Goal: Contribute content: Contribute content

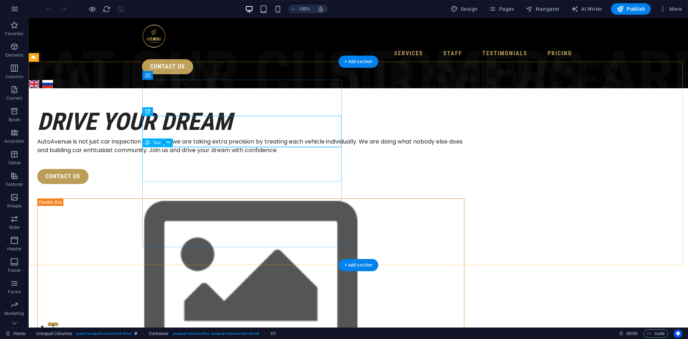
click at [189, 154] on div "AutoAvenue is not just car inspection company, we are taking extra precision by…" at bounding box center [250, 145] width 427 height 17
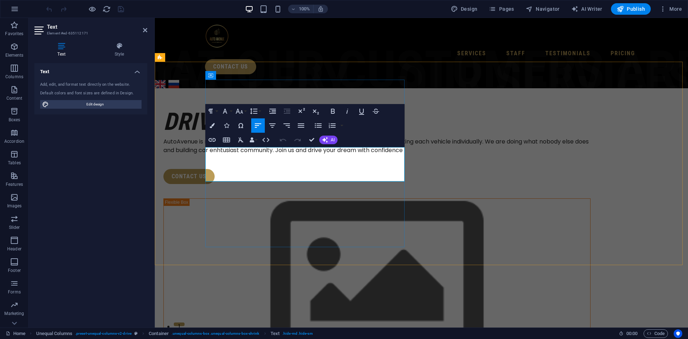
click at [256, 154] on p "AutoAvenue is not just car inspection company, we are taking extra precision by…" at bounding box center [376, 145] width 427 height 17
click at [130, 104] on span "Edit design" at bounding box center [95, 104] width 88 height 9
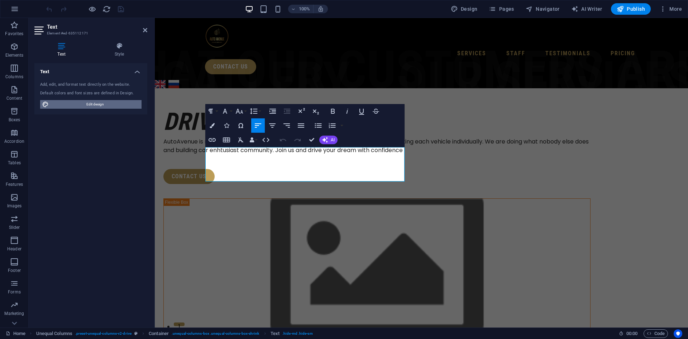
select select "px"
select select "400"
select select "px"
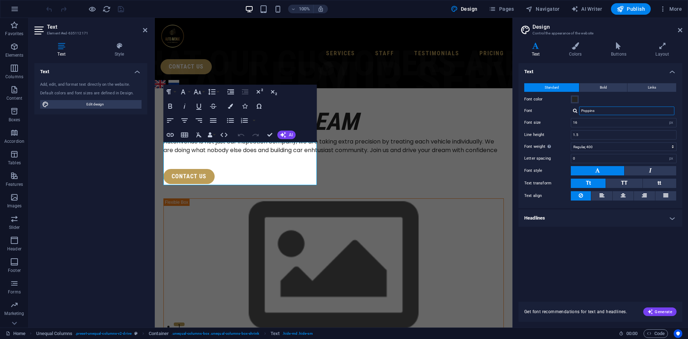
drag, startPoint x: 598, startPoint y: 111, endPoint x: 578, endPoint y: 111, distance: 20.4
click at [578, 111] on div "Poppins" at bounding box center [624, 110] width 106 height 9
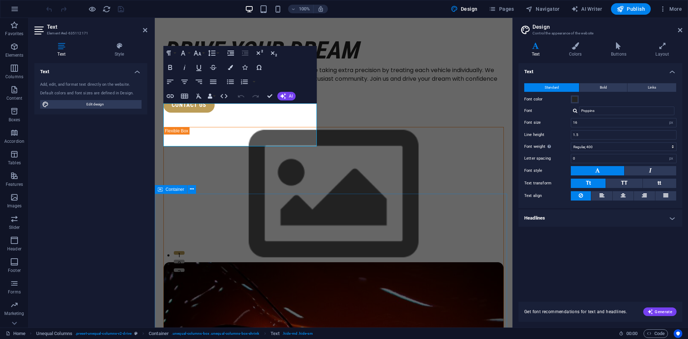
scroll to position [107, 0]
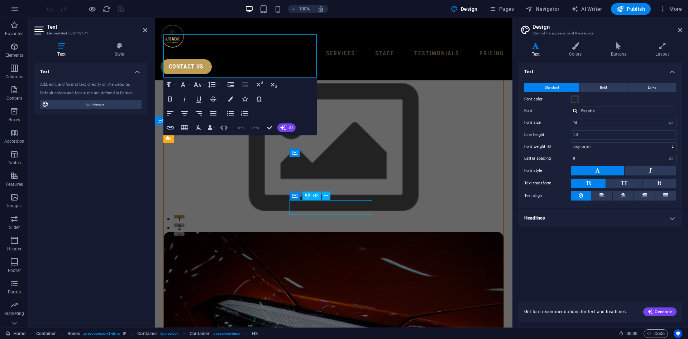
scroll to position [144, 0]
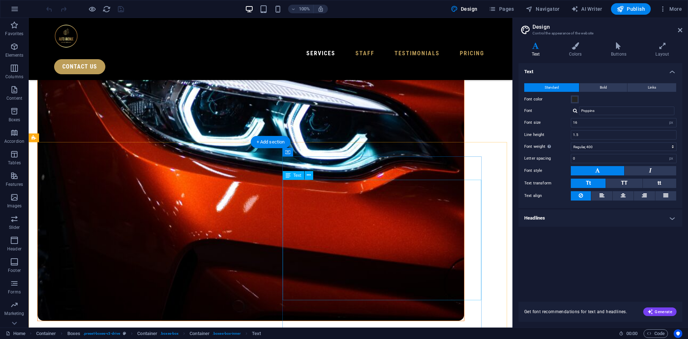
scroll to position [430, 0]
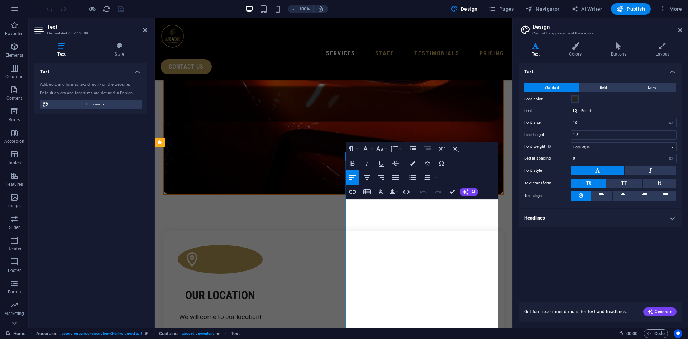
drag, startPoint x: 395, startPoint y: 238, endPoint x: 373, endPoint y: 236, distance: 22.3
click at [189, 8] on div "100% Design Pages Navigator AI Writer Publish More" at bounding box center [365, 8] width 640 height 11
click at [146, 29] on icon at bounding box center [145, 30] width 4 height 6
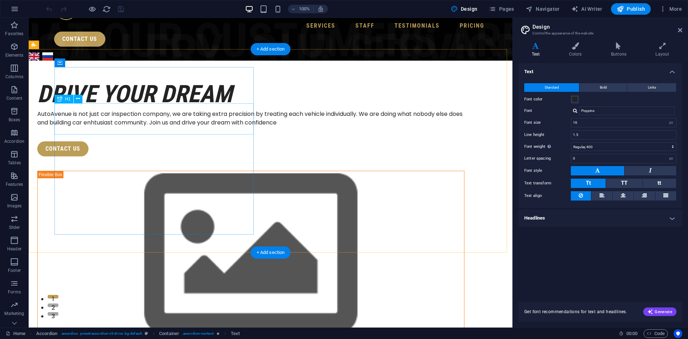
scroll to position [0, 0]
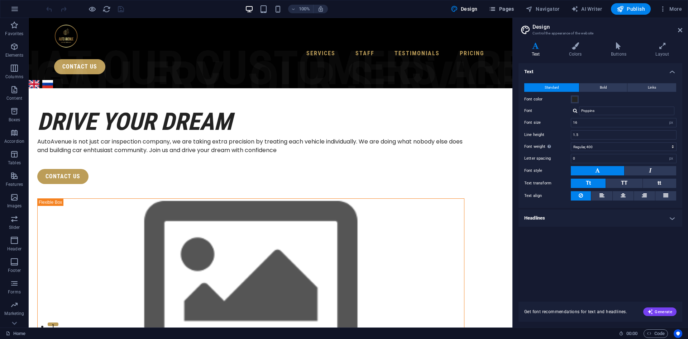
click at [508, 9] on span "Pages" at bounding box center [501, 8] width 25 height 7
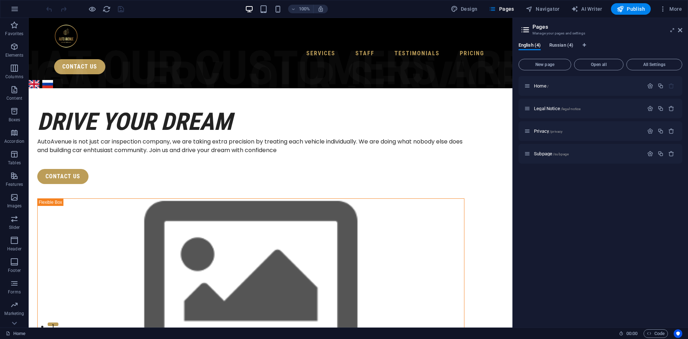
click at [562, 45] on span "Russian (4)" at bounding box center [561, 46] width 24 height 10
click at [537, 85] on span "Home /" at bounding box center [541, 85] width 15 height 5
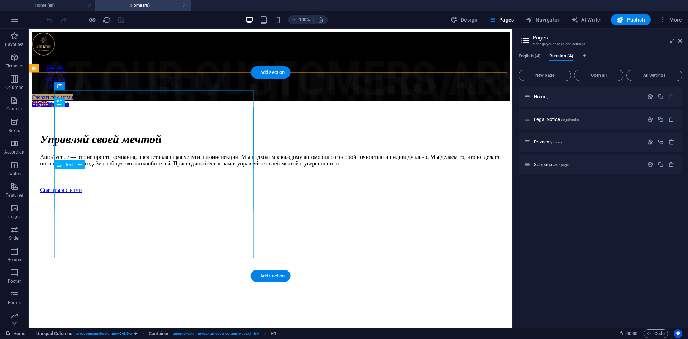
click at [118, 167] on div "AutoAvenue — это не просто компания, предоставляющая услуги автоинспекции. Мы п…" at bounding box center [270, 160] width 461 height 13
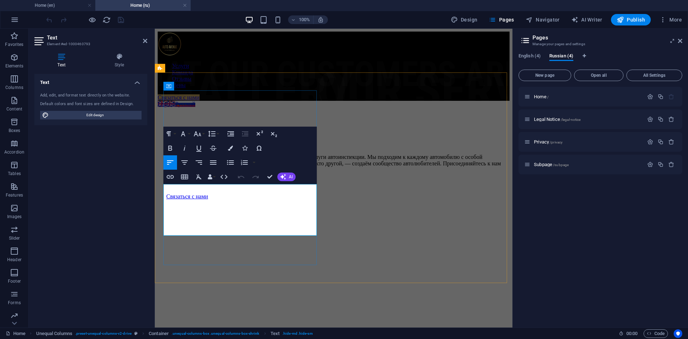
click at [247, 173] on p "AutoAvenue — это не просто компания, предоставляющая услуги автоинспекции. Мы п…" at bounding box center [333, 163] width 335 height 19
click at [103, 117] on span "Edit design" at bounding box center [95, 115] width 88 height 9
select select "px"
select select "400"
select select "px"
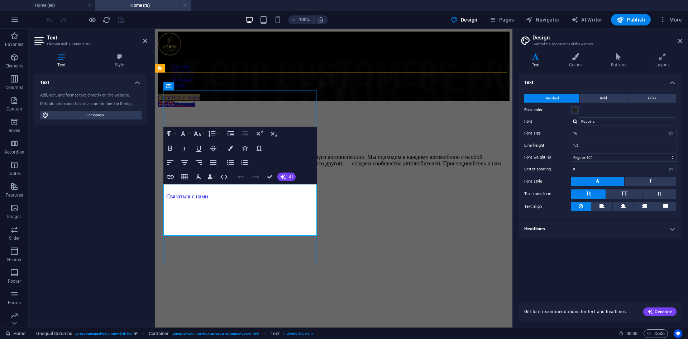
click at [228, 173] on p "AutoAvenue — это не просто компания, предоставляющая услуги автоинспекции. Мы п…" at bounding box center [333, 163] width 335 height 19
drag, startPoint x: 207, startPoint y: 189, endPoint x: 283, endPoint y: 229, distance: 84.9
click at [283, 173] on p "AutoAvenue — это не просто компания, предоставляющая услуги автоинспекции. Мы п…" at bounding box center [333, 163] width 335 height 19
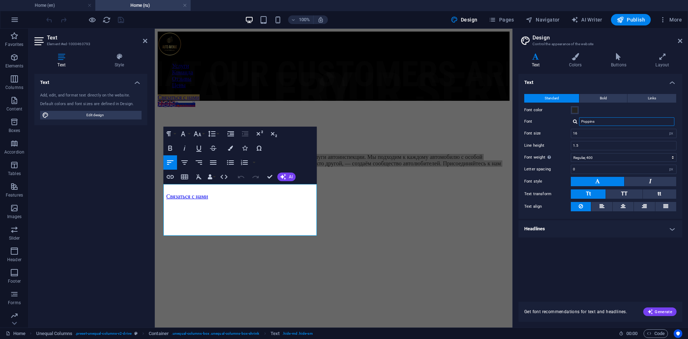
click at [601, 123] on input "Poppins" at bounding box center [626, 121] width 95 height 9
drag, startPoint x: 601, startPoint y: 123, endPoint x: 564, endPoint y: 121, distance: 36.9
click at [564, 121] on div "Font Poppins" at bounding box center [600, 121] width 152 height 9
drag, startPoint x: 592, startPoint y: 126, endPoint x: 595, endPoint y: 129, distance: 4.7
click at [595, 129] on div "Poppins" at bounding box center [628, 131] width 95 height 8
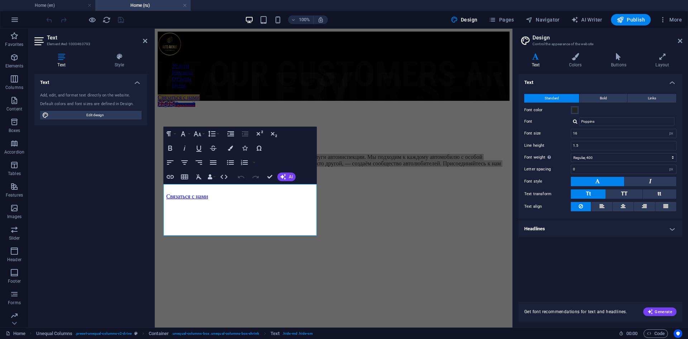
click at [556, 137] on div "Font size 16 rem px" at bounding box center [600, 133] width 152 height 9
click at [620, 132] on input "16" at bounding box center [623, 133] width 105 height 9
click at [604, 120] on input "Poppins" at bounding box center [626, 121] width 95 height 9
drag, startPoint x: 603, startPoint y: 120, endPoint x: 571, endPoint y: 119, distance: 32.3
click at [571, 119] on div "Poppins Manage fonts →" at bounding box center [624, 121] width 106 height 9
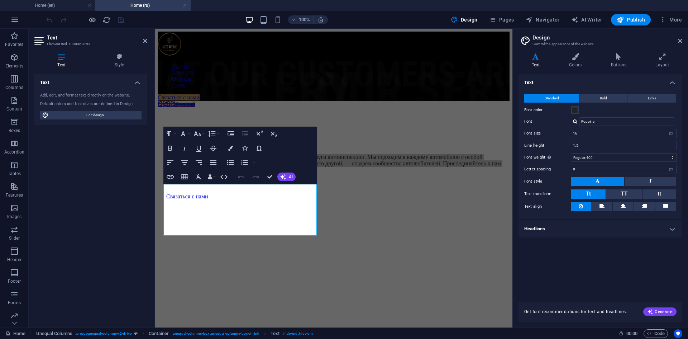
click at [577, 120] on div at bounding box center [575, 121] width 4 height 5
click at [594, 137] on div "Roboto Condensed" at bounding box center [628, 140] width 95 height 8
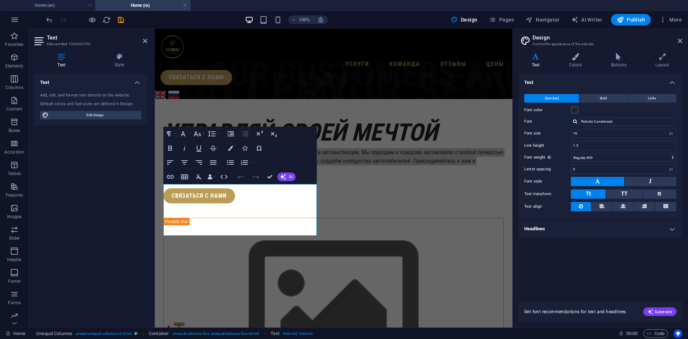
click at [574, 119] on div "Roboto Condensed Manage fonts →" at bounding box center [624, 121] width 106 height 9
click at [574, 121] on div at bounding box center [575, 121] width 4 height 5
click at [598, 131] on div "Poppins" at bounding box center [628, 131] width 95 height 8
type input "Poppins"
click at [571, 118] on div "Poppins Manage fonts →" at bounding box center [624, 121] width 106 height 9
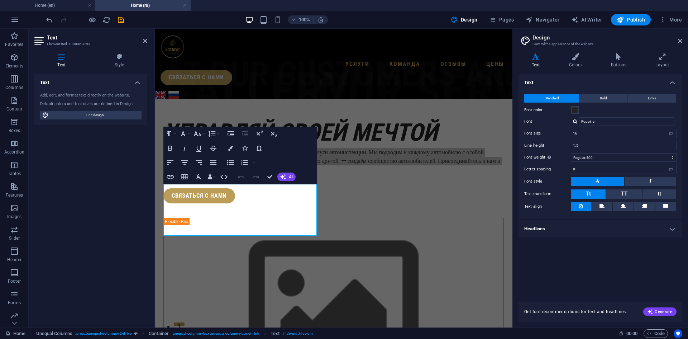
click at [573, 119] on div at bounding box center [575, 121] width 4 height 5
click at [593, 149] on div "Manage fonts →" at bounding box center [628, 149] width 95 height 9
select select "popularity"
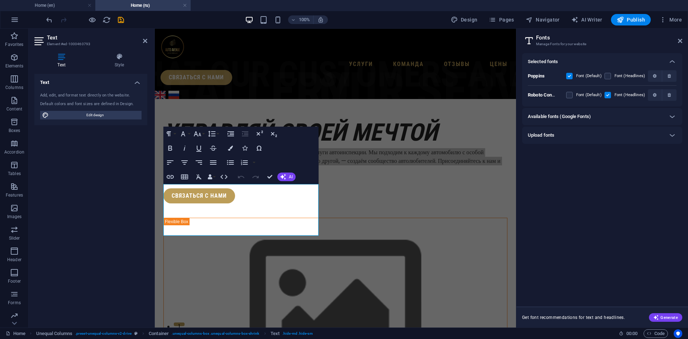
click at [622, 116] on div "Available fonts (Google Fonts)" at bounding box center [596, 116] width 136 height 9
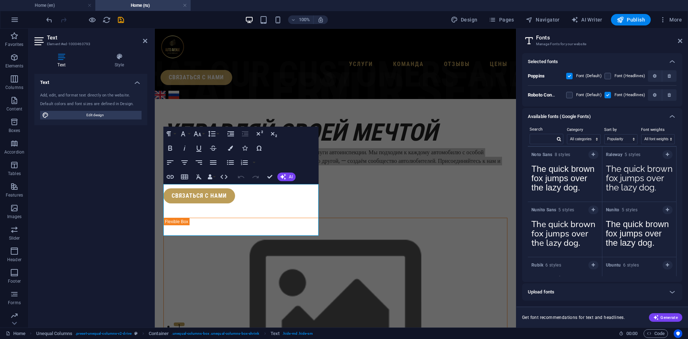
scroll to position [251, 0]
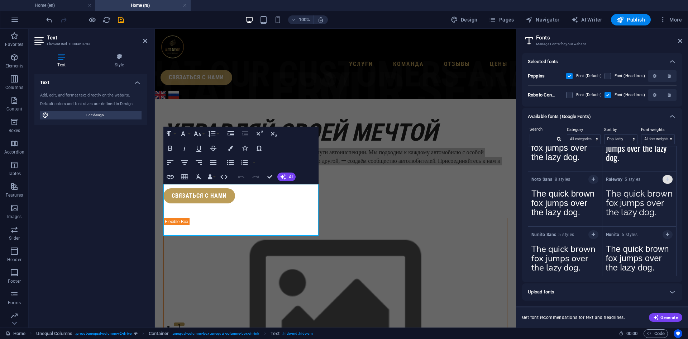
click at [667, 181] on icon "button" at bounding box center [667, 179] width 3 height 4
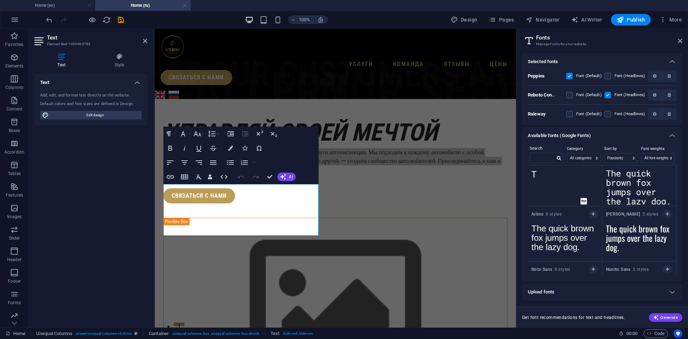
scroll to position [179, 0]
click at [570, 113] on label at bounding box center [569, 114] width 6 height 6
click at [0, 0] on input "checkbox" at bounding box center [0, 0] width 0 height 0
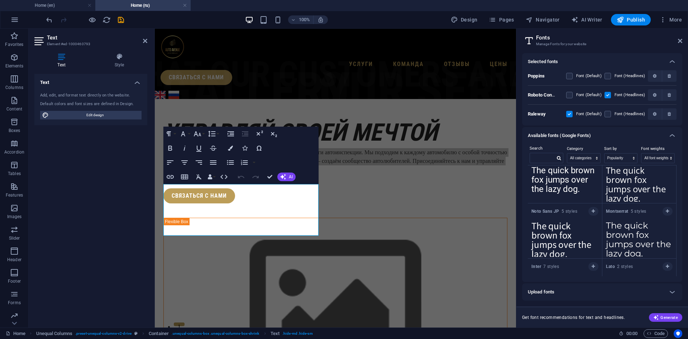
scroll to position [0, 0]
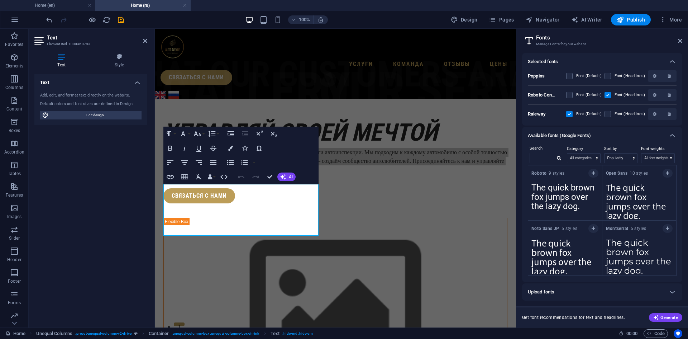
click at [593, 49] on div "Selected fonts Poppins Font (Default) Font (Headlines) Roboto Condensed Font (D…" at bounding box center [602, 187] width 172 height 280
click at [569, 77] on label at bounding box center [569, 76] width 6 height 6
click at [0, 0] on input "checkbox" at bounding box center [0, 0] width 0 height 0
click at [572, 112] on label at bounding box center [569, 114] width 6 height 6
click at [0, 0] on input "checkbox" at bounding box center [0, 0] width 0 height 0
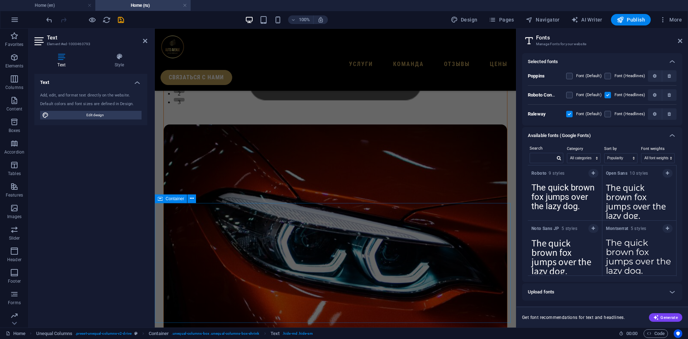
scroll to position [72, 0]
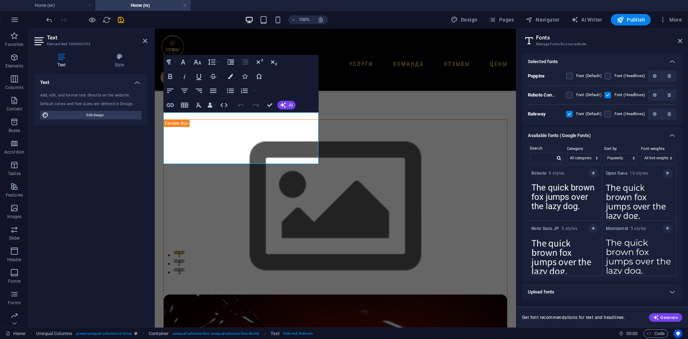
click at [681, 38] on h2 "Fonts" at bounding box center [609, 37] width 146 height 6
drag, startPoint x: 678, startPoint y: 40, endPoint x: 523, endPoint y: 11, distance: 157.8
click at [678, 40] on icon at bounding box center [680, 41] width 4 height 6
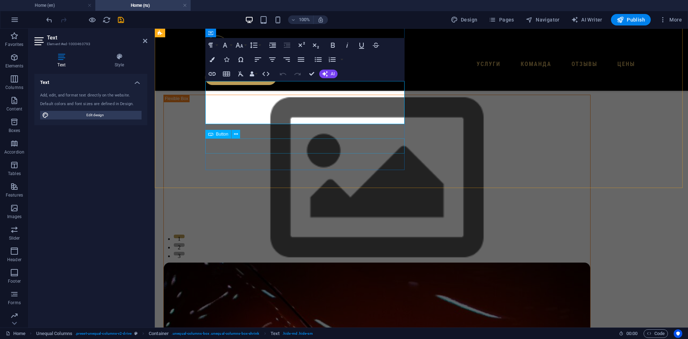
click at [386, 80] on div "Связаться с нами" at bounding box center [376, 72] width 427 height 15
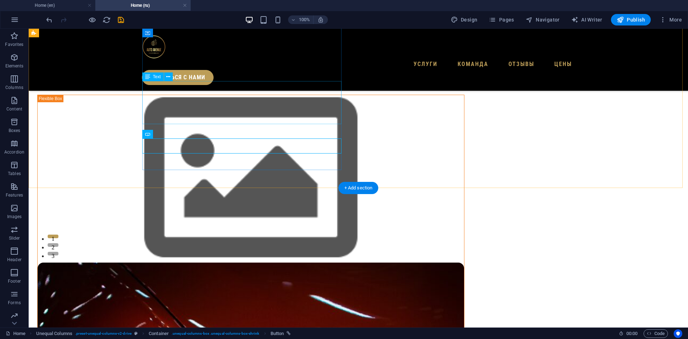
click at [260, 51] on div "AutoAvenue — это не просто компания, предоставляющая услуги автоинспекции. Мы п…" at bounding box center [250, 42] width 427 height 17
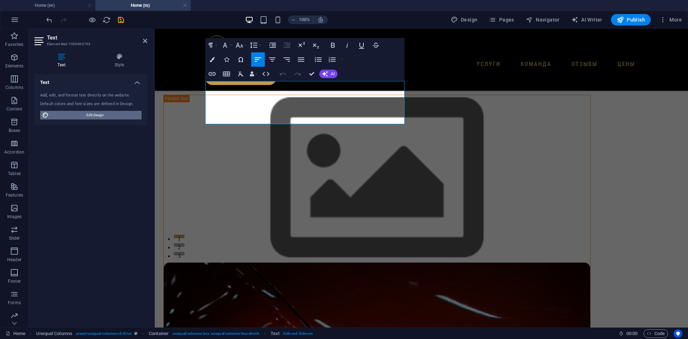
click at [106, 118] on span "Edit design" at bounding box center [95, 115] width 88 height 9
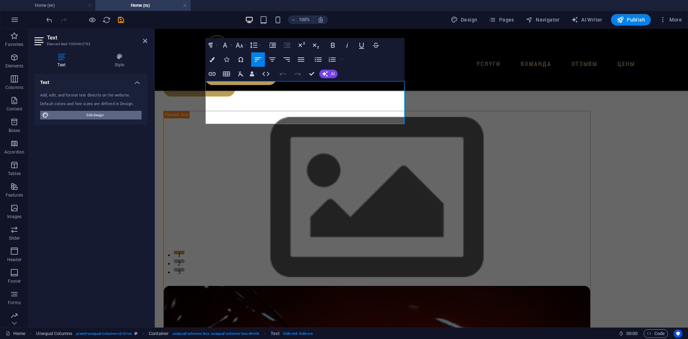
select select "px"
select select "400"
select select "px"
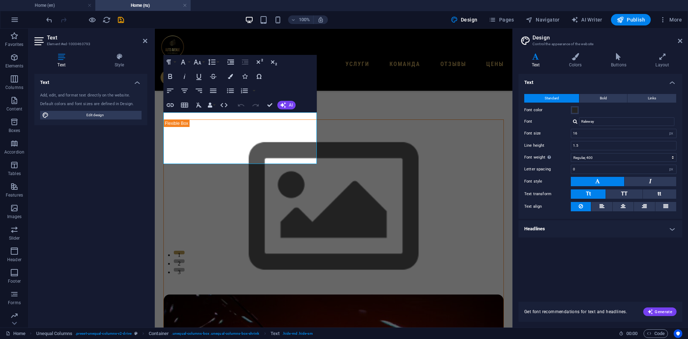
click at [574, 123] on div at bounding box center [575, 121] width 4 height 5
click at [593, 129] on div "Poppins" at bounding box center [628, 131] width 95 height 8
type input "Poppins"
click at [575, 121] on div at bounding box center [575, 121] width 4 height 5
click at [594, 157] on div "Manage fonts →" at bounding box center [628, 158] width 95 height 9
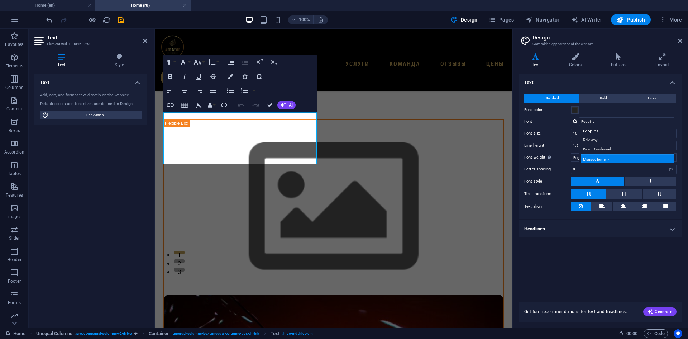
select select "popularity"
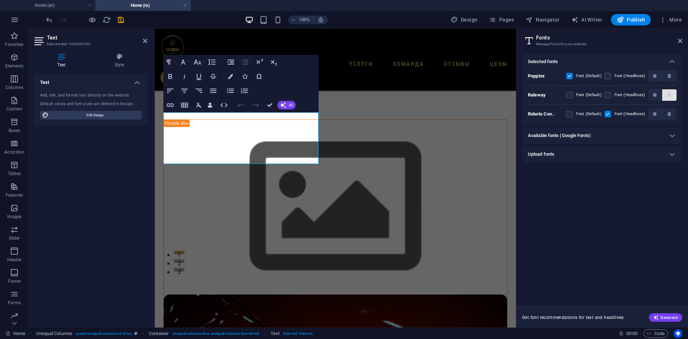
click at [671, 96] on icon "button" at bounding box center [668, 95] width 3 height 4
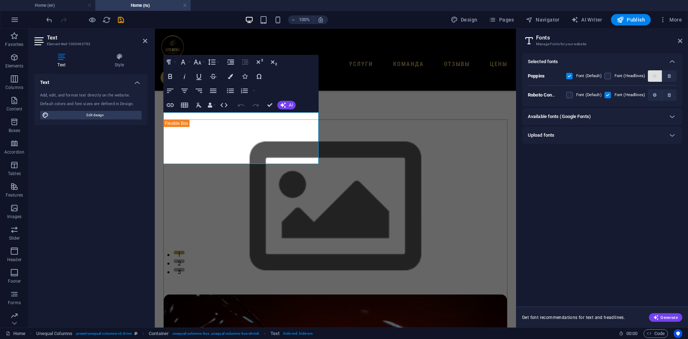
click at [655, 76] on icon "button" at bounding box center [655, 76] width 4 height 4
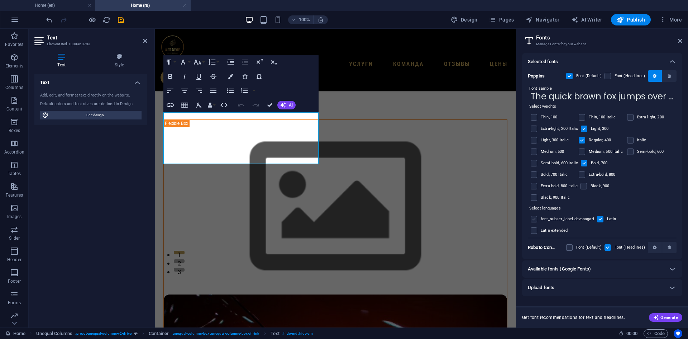
click at [532, 216] on label at bounding box center [534, 219] width 6 height 6
click at [0, 0] on input "checkbox" at bounding box center [0, 0] width 0 height 0
click at [532, 227] on label at bounding box center [534, 230] width 6 height 6
click at [0, 0] on input "checkbox" at bounding box center [0, 0] width 0 height 0
click at [600, 213] on div "Latin" at bounding box center [619, 218] width 48 height 11
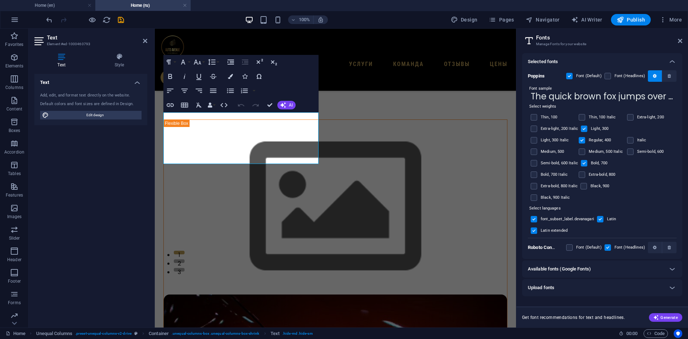
click at [539, 213] on div "font_subset_label.devanagari" at bounding box center [562, 218] width 66 height 11
click at [535, 216] on label at bounding box center [534, 219] width 6 height 6
click at [0, 0] on input "checkbox" at bounding box center [0, 0] width 0 height 0
click at [533, 227] on label at bounding box center [534, 230] width 6 height 6
click at [0, 0] on input "checkbox" at bounding box center [0, 0] width 0 height 0
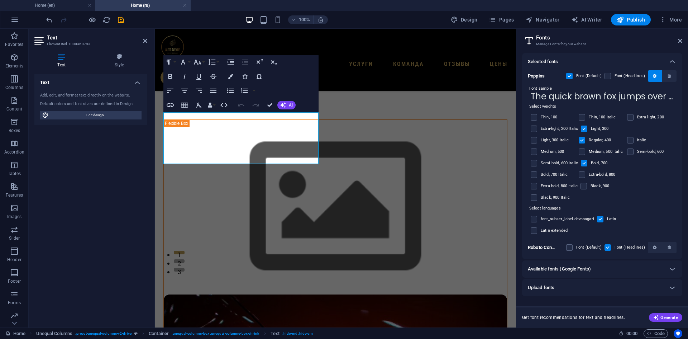
click at [587, 212] on div "font_subset_label.devanagari Latin Latin extended" at bounding box center [602, 225] width 149 height 26
drag, startPoint x: 678, startPoint y: 40, endPoint x: 522, endPoint y: 11, distance: 158.8
click at [678, 40] on icon at bounding box center [680, 41] width 4 height 6
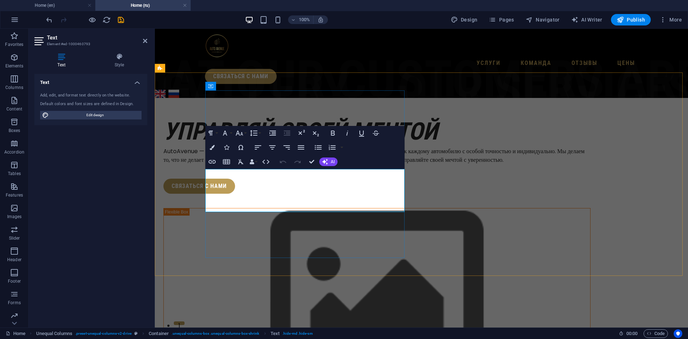
scroll to position [0, 0]
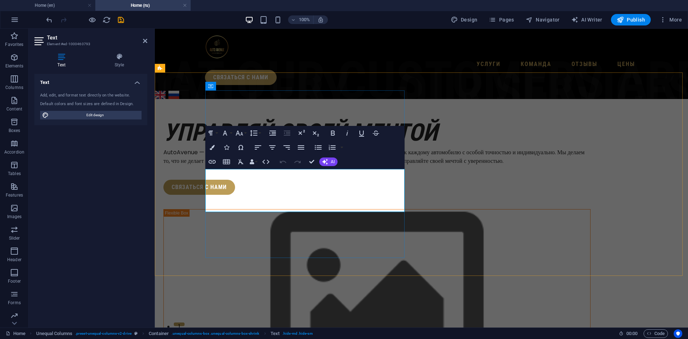
click at [350, 165] on p "AutoAvenue — это не просто компания, предоставляющая услуги автоинспекции. Мы п…" at bounding box center [376, 156] width 427 height 17
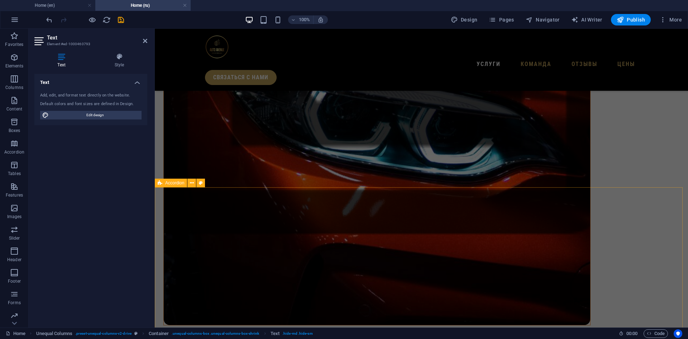
scroll to position [358, 0]
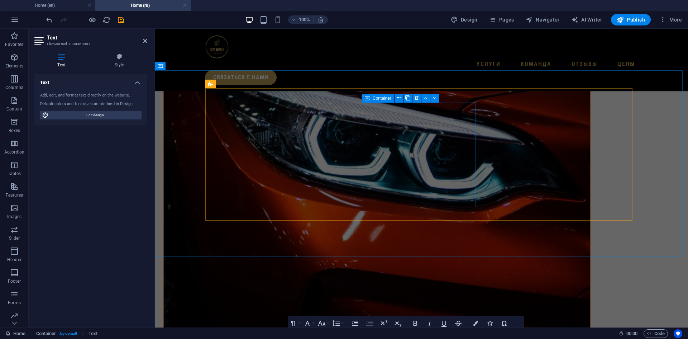
scroll to position [381, 0]
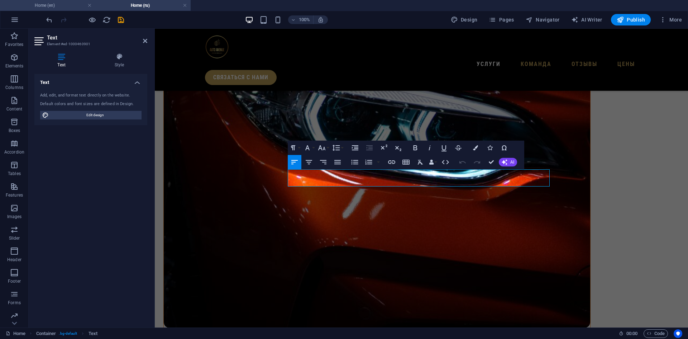
click at [54, 6] on h4 "Home (en)" at bounding box center [47, 5] width 95 height 8
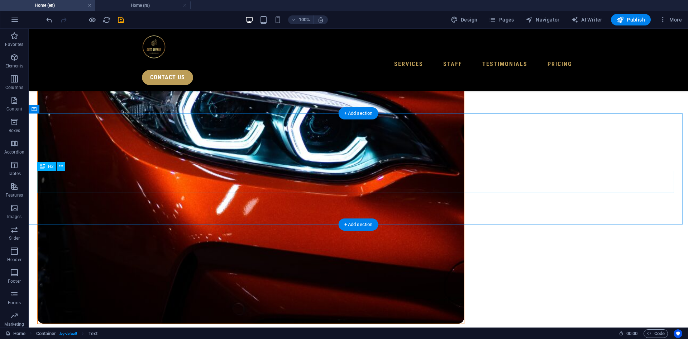
scroll to position [430, 0]
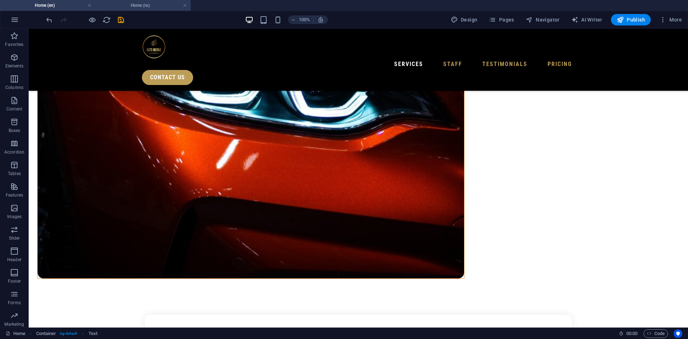
click at [144, 5] on h4 "Home (ru)" at bounding box center [142, 5] width 95 height 8
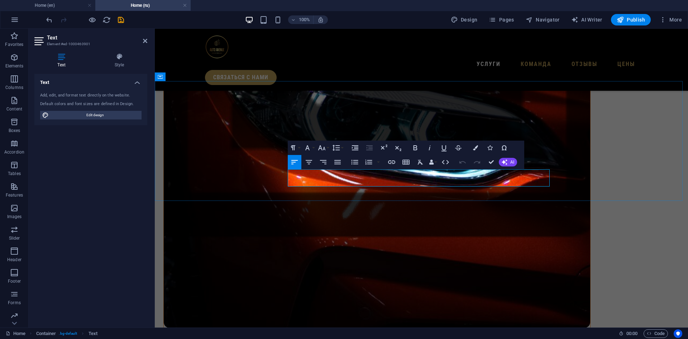
drag, startPoint x: 368, startPoint y: 181, endPoint x: 392, endPoint y: 174, distance: 25.0
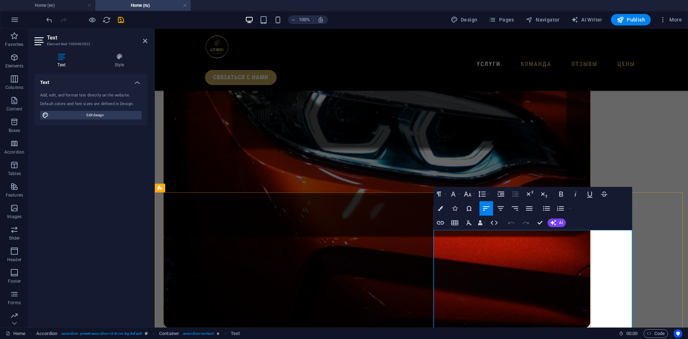
drag, startPoint x: 551, startPoint y: 235, endPoint x: 576, endPoint y: 236, distance: 25.1
drag, startPoint x: 463, startPoint y: 243, endPoint x: 456, endPoint y: 243, distance: 7.2
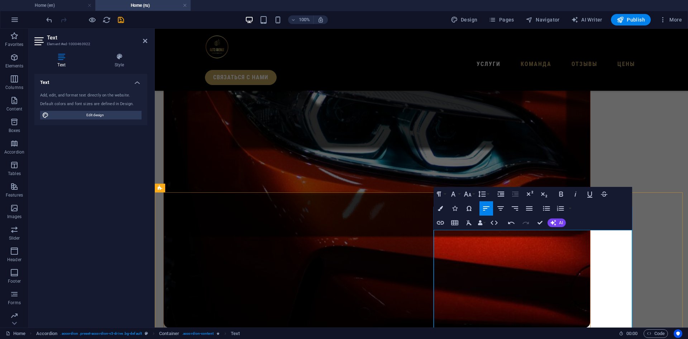
drag, startPoint x: 457, startPoint y: 260, endPoint x: 611, endPoint y: 261, distance: 153.4
drag, startPoint x: 457, startPoint y: 260, endPoint x: 474, endPoint y: 260, distance: 17.6
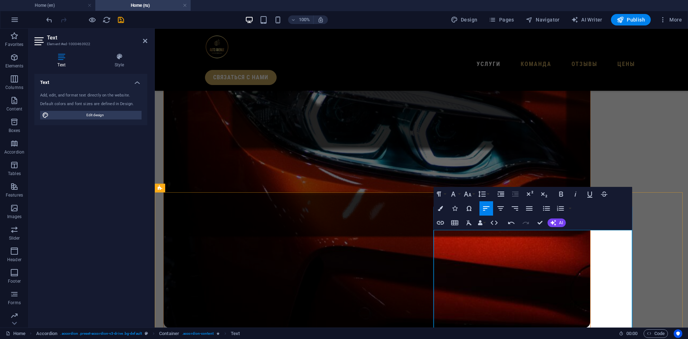
drag, startPoint x: 566, startPoint y: 260, endPoint x: 616, endPoint y: 260, distance: 49.1
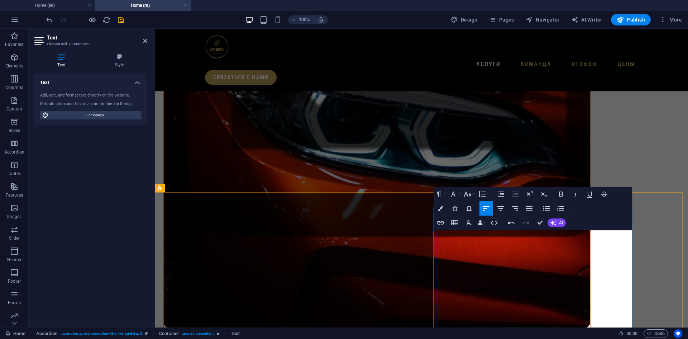
drag, startPoint x: 455, startPoint y: 277, endPoint x: 463, endPoint y: 277, distance: 7.5
drag, startPoint x: 542, startPoint y: 277, endPoint x: 563, endPoint y: 278, distance: 20.9
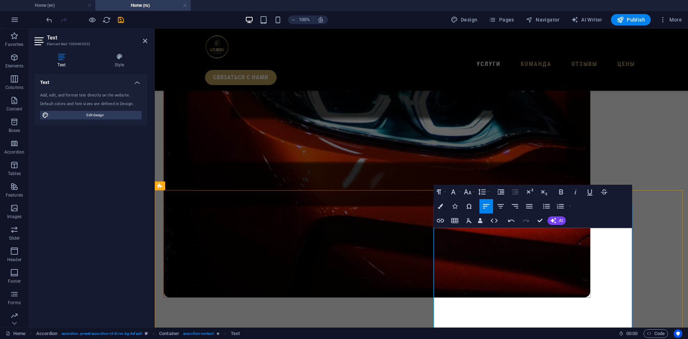
scroll to position [416, 0]
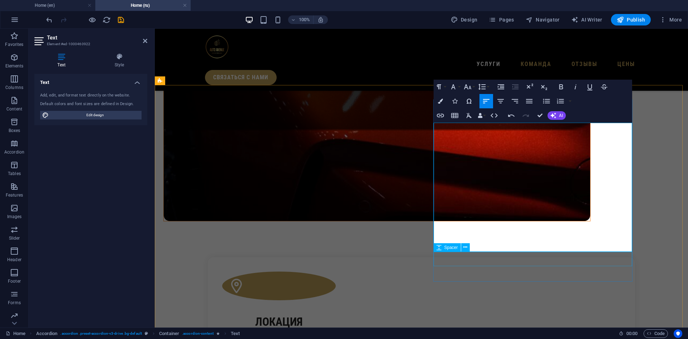
scroll to position [488, 0]
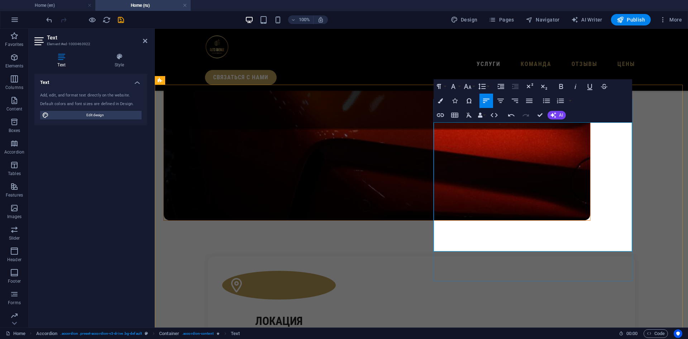
drag, startPoint x: 486, startPoint y: 222, endPoint x: 522, endPoint y: 222, distance: 36.2
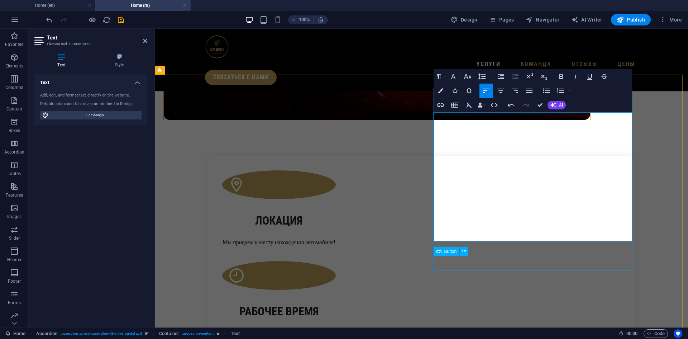
scroll to position [595, 0]
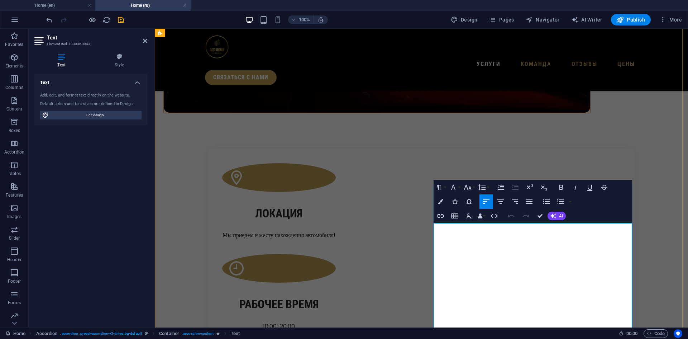
drag, startPoint x: 532, startPoint y: 228, endPoint x: 538, endPoint y: 228, distance: 5.7
drag, startPoint x: 569, startPoint y: 226, endPoint x: 523, endPoint y: 225, distance: 46.2
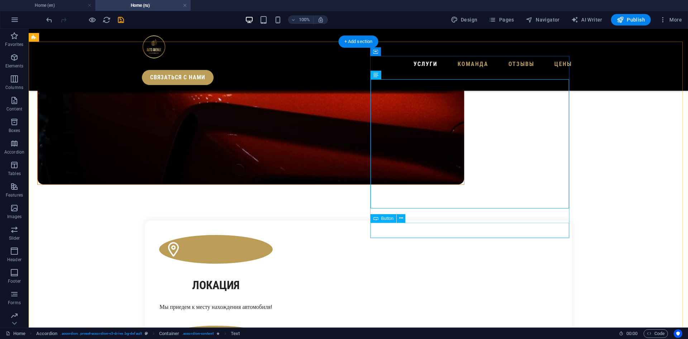
scroll to position [521, 0]
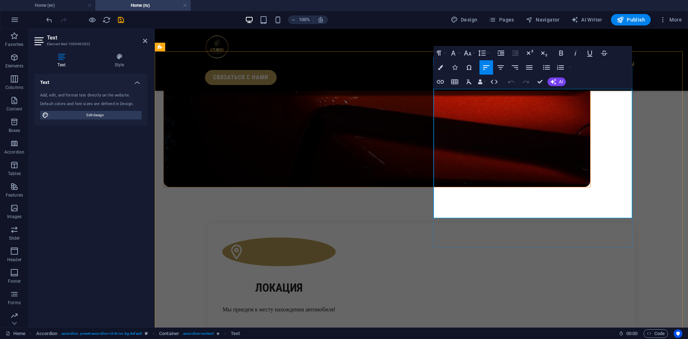
drag, startPoint x: 600, startPoint y: 102, endPoint x: 439, endPoint y: 101, distance: 160.5
copy p "Отправление мобильной группы к месту нахождения автомобиля"
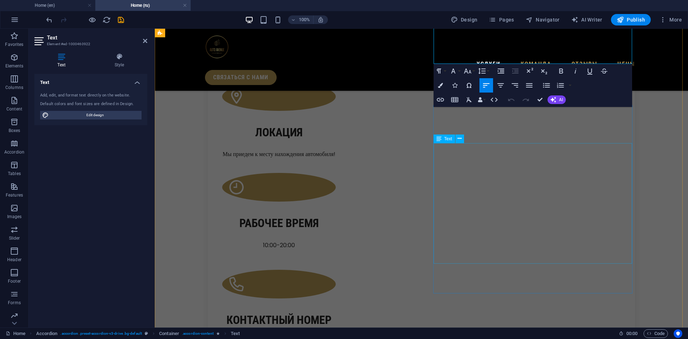
scroll to position [700, 0]
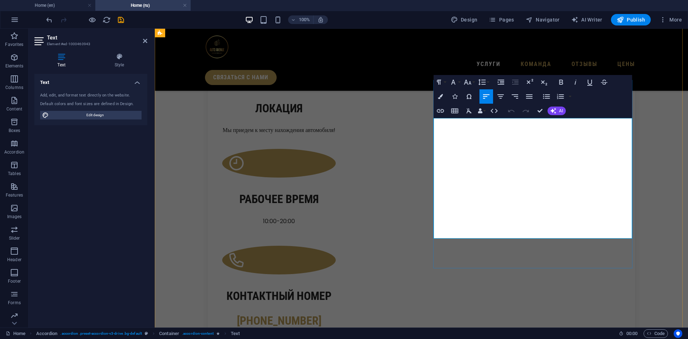
drag, startPoint x: 439, startPoint y: 130, endPoint x: 594, endPoint y: 131, distance: 155.1
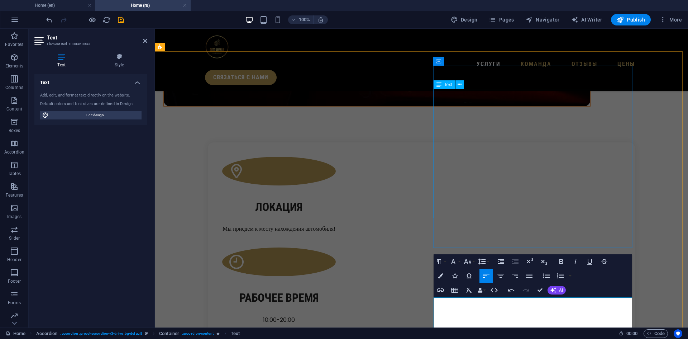
scroll to position [665, 0]
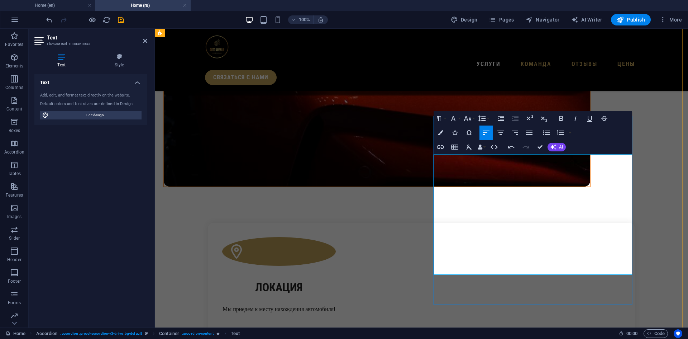
scroll to position [521, 0]
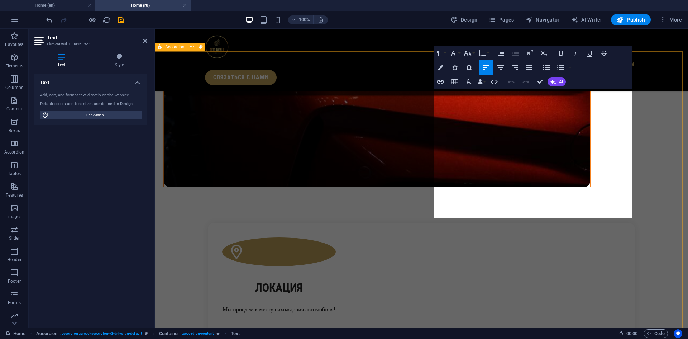
drag, startPoint x: 502, startPoint y: 180, endPoint x: 430, endPoint y: 127, distance: 89.2
copy div "•⁠ ⁠Проверка сервисной истории; •⁠ ⁠Проверка показаний одометра на предмет скру…"
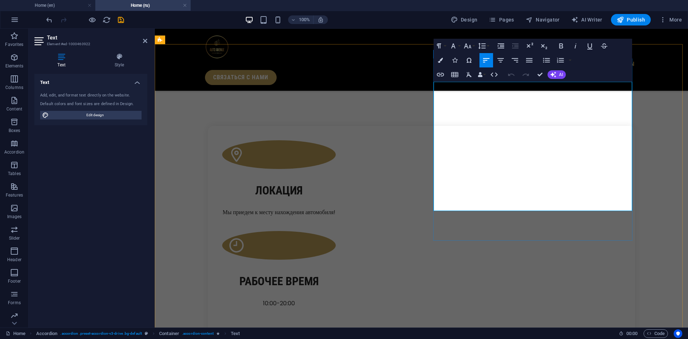
scroll to position [629, 0]
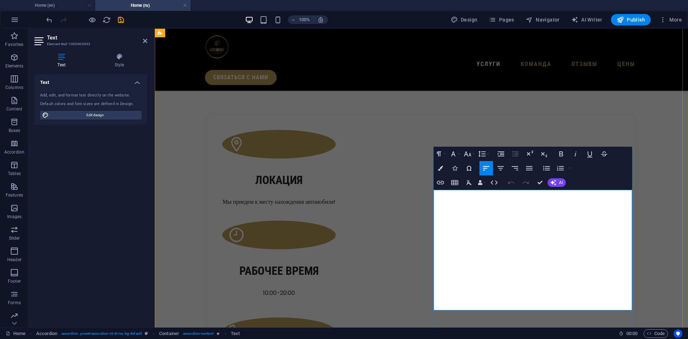
drag, startPoint x: 434, startPoint y: 218, endPoint x: 539, endPoint y: 268, distance: 116.7
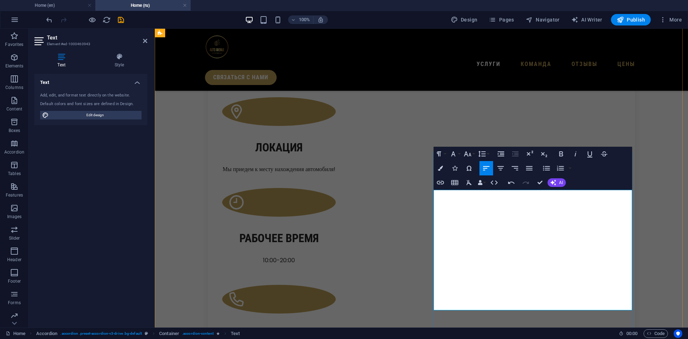
scroll to position [665, 0]
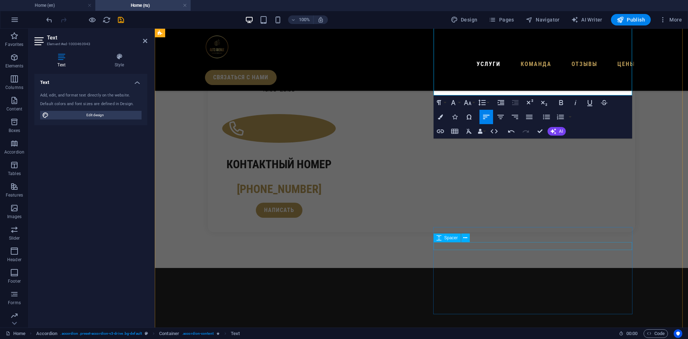
scroll to position [808, 0]
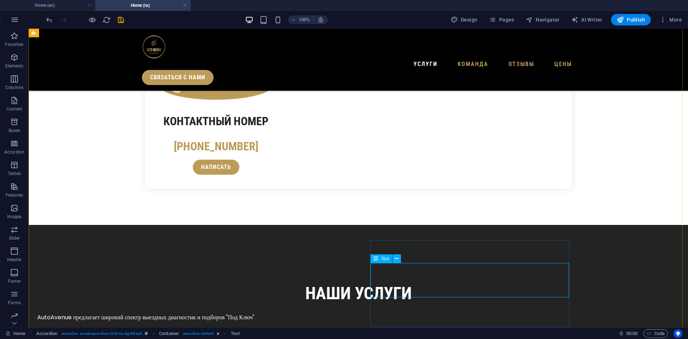
scroll to position [880, 0]
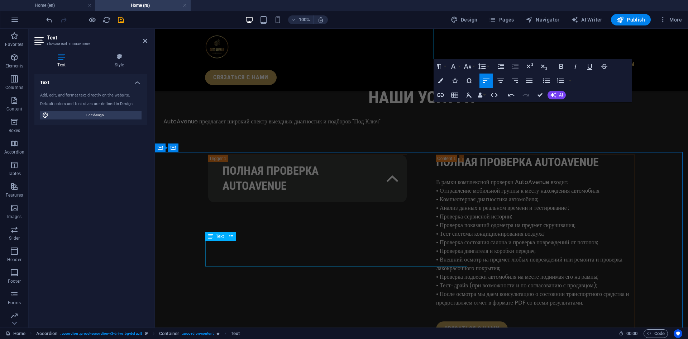
scroll to position [1095, 0]
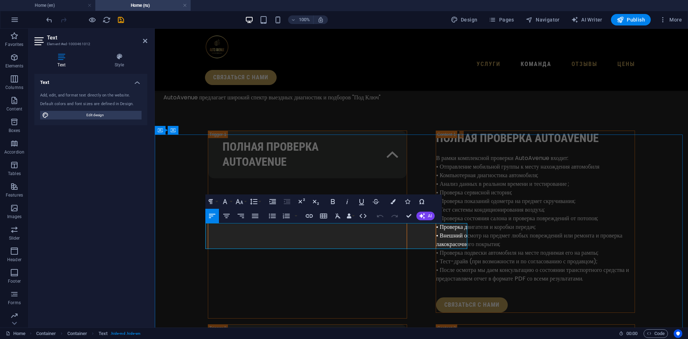
drag, startPoint x: 301, startPoint y: 235, endPoint x: 206, endPoint y: 234, distance: 94.6
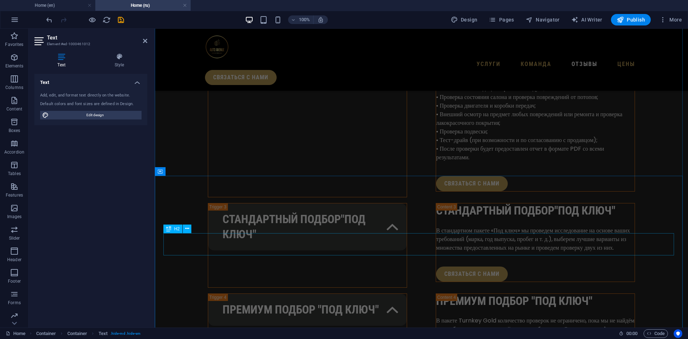
scroll to position [1417, 0]
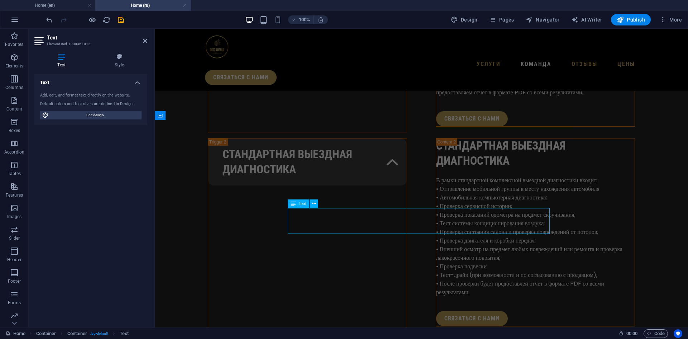
scroll to position [1460, 0]
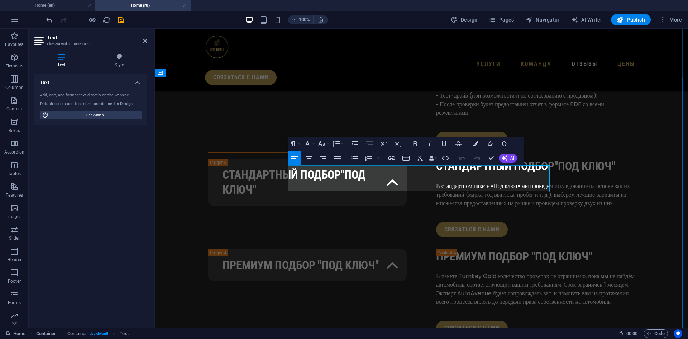
drag, startPoint x: 487, startPoint y: 170, endPoint x: 289, endPoint y: 168, distance: 198.1
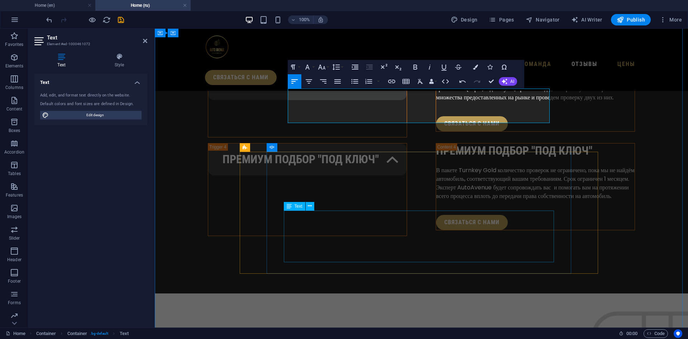
scroll to position [1567, 0]
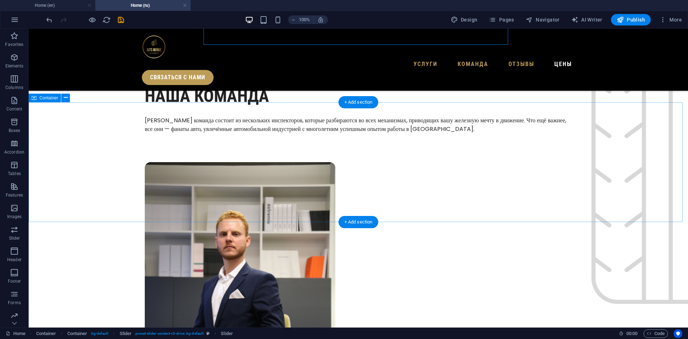
scroll to position [1854, 0]
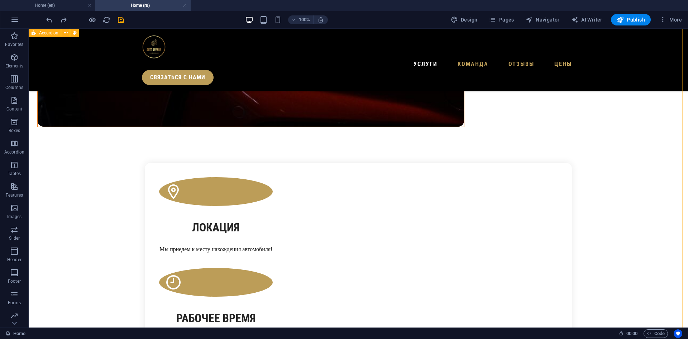
scroll to position [493, 0]
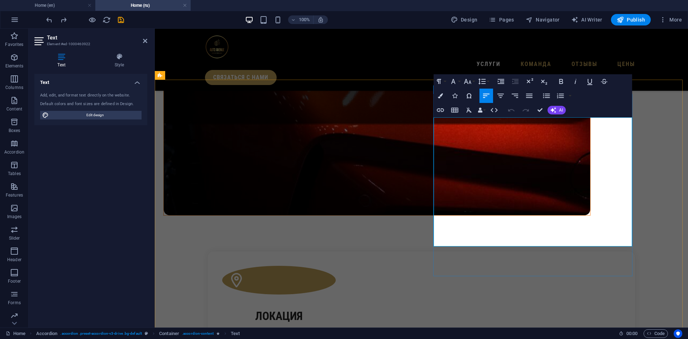
drag, startPoint x: 603, startPoint y: 132, endPoint x: 438, endPoint y: 129, distance: 164.8
copy p "Отправление мобильной группы к месту нахождения автомобиля"
copy div "L ipsum dolorsitame consecte AdipIscing elitse: •⁠ ⁠Doeiusmodte incididun utlab…"
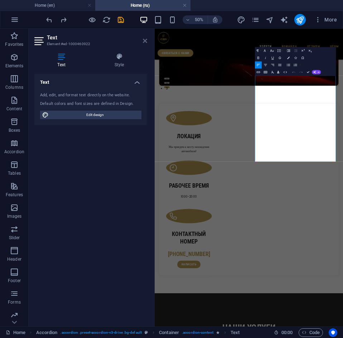
drag, startPoint x: 144, startPoint y: 40, endPoint x: 101, endPoint y: 110, distance: 82.3
click at [144, 40] on icon at bounding box center [145, 41] width 4 height 6
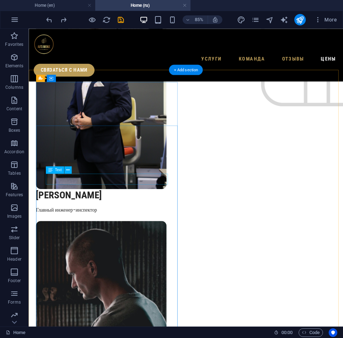
scroll to position [2065, 0]
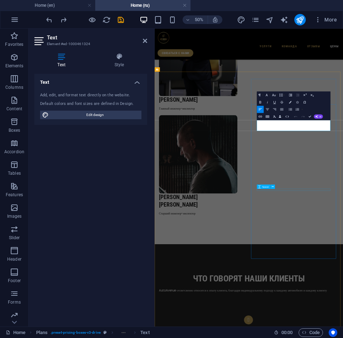
scroll to position [2017, 0]
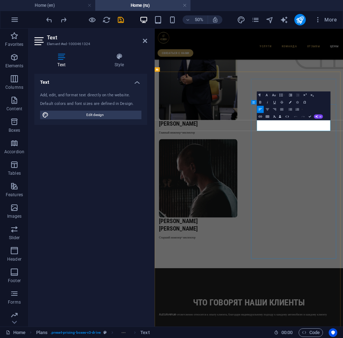
drag, startPoint x: 427, startPoint y: 231, endPoint x: 370, endPoint y: 219, distance: 58.6
drag, startPoint x: 373, startPoint y: 218, endPoint x: 427, endPoint y: 231, distance: 55.4
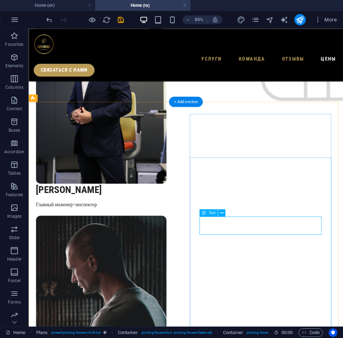
scroll to position [2017, 0]
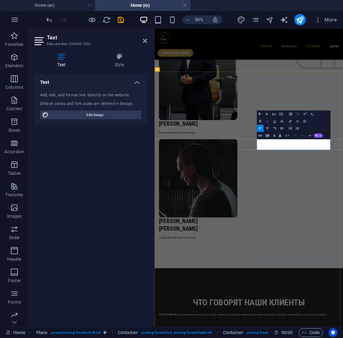
drag, startPoint x: 406, startPoint y: 264, endPoint x: 372, endPoint y: 259, distance: 34.1
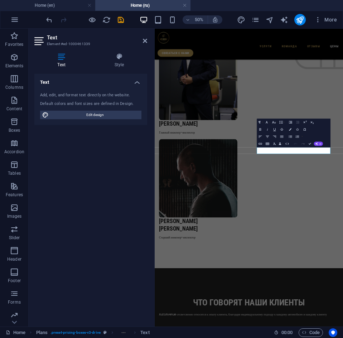
drag, startPoint x: 295, startPoint y: 146, endPoint x: 279, endPoint y: 241, distance: 96.2
click at [295, 146] on icon "button" at bounding box center [296, 144] width 4 height 4
drag, startPoint x: 448, startPoint y: 272, endPoint x: 375, endPoint y: 275, distance: 72.5
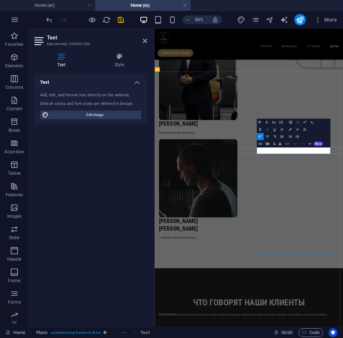
scroll to position [0, 3]
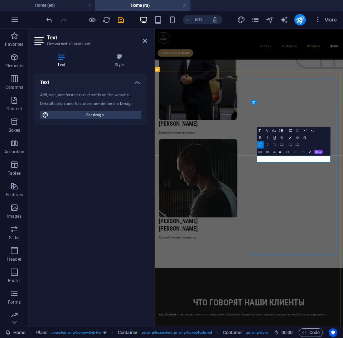
drag, startPoint x: 373, startPoint y: 292, endPoint x: 474, endPoint y: 290, distance: 101.0
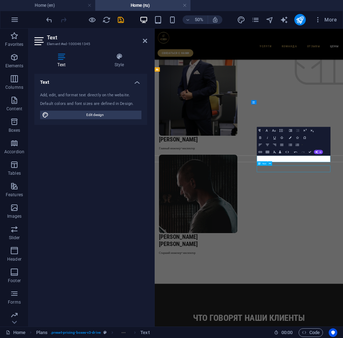
scroll to position [2065, 0]
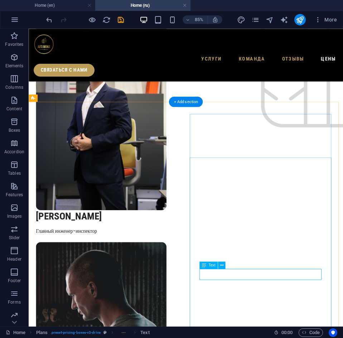
drag, startPoint x: 258, startPoint y: 317, endPoint x: 171, endPoint y: 514, distance: 215.4
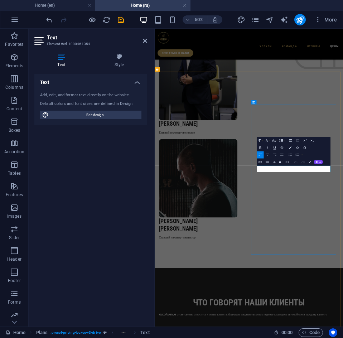
drag, startPoint x: 373, startPoint y: 310, endPoint x: 446, endPoint y: 307, distance: 73.1
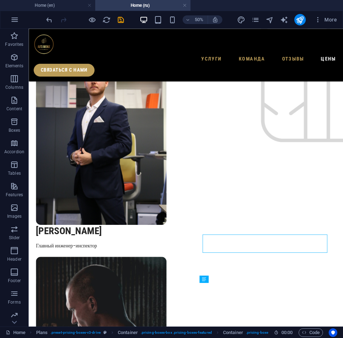
scroll to position [2065, 0]
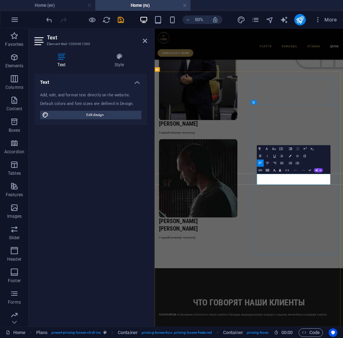
drag, startPoint x: 404, startPoint y: 334, endPoint x: 374, endPoint y: 327, distance: 30.9
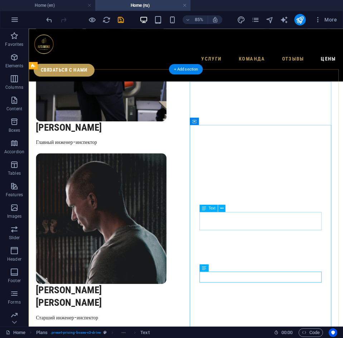
scroll to position [2173, 0]
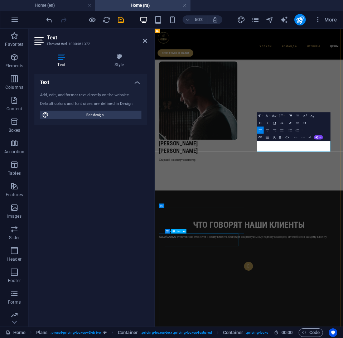
scroll to position [2124, 0]
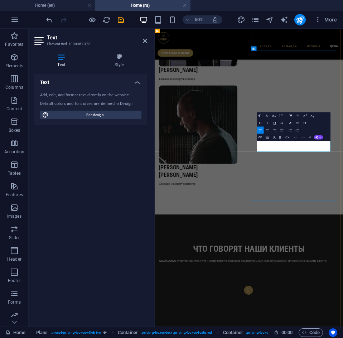
drag, startPoint x: 454, startPoint y: 270, endPoint x: 374, endPoint y: 262, distance: 79.9
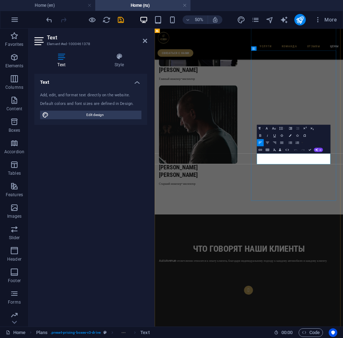
drag, startPoint x: 388, startPoint y: 294, endPoint x: 374, endPoint y: 288, distance: 15.4
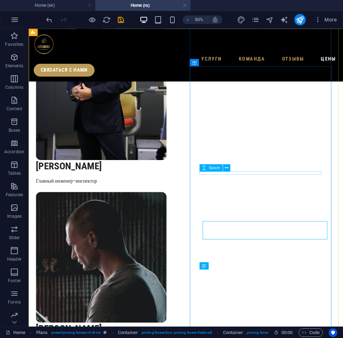
scroll to position [2173, 0]
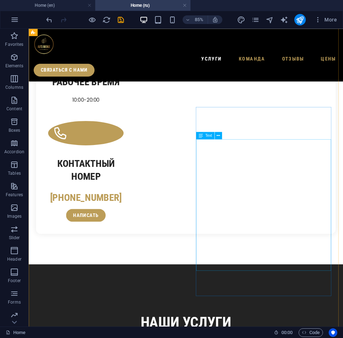
scroll to position [708, 0]
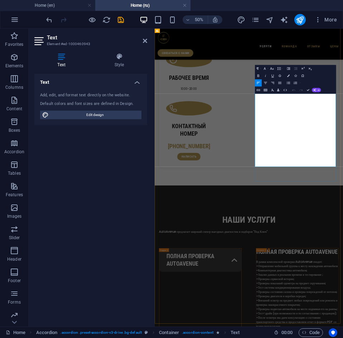
copy div "L ipsum dolorsitame consectetur adipisci elitseddoei tempor: •⁠ ⁠Incididuntu la…"
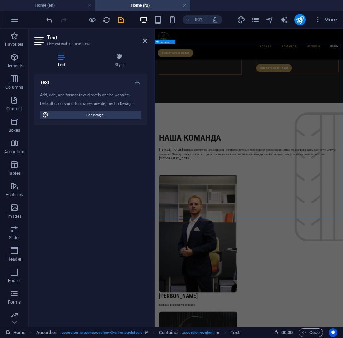
scroll to position [1819, 0]
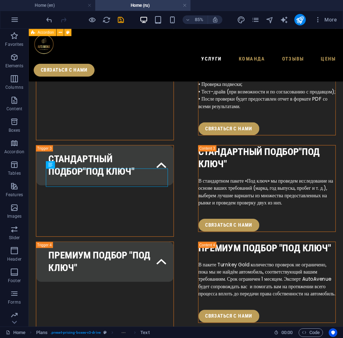
scroll to position [2084, 0]
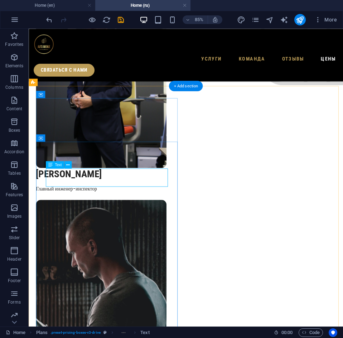
scroll to position [2035, 0]
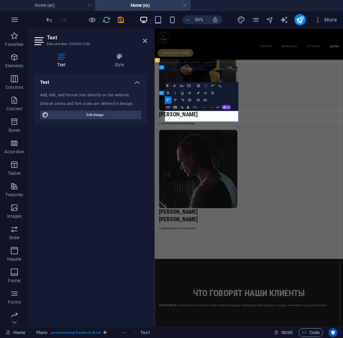
drag, startPoint x: 239, startPoint y: 209, endPoint x: 189, endPoint y: 200, distance: 50.2
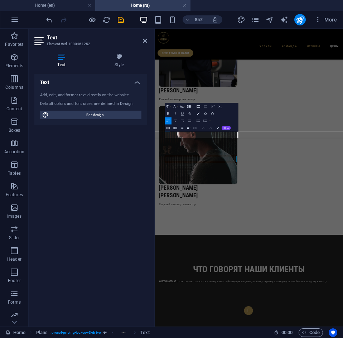
scroll to position [2035, 0]
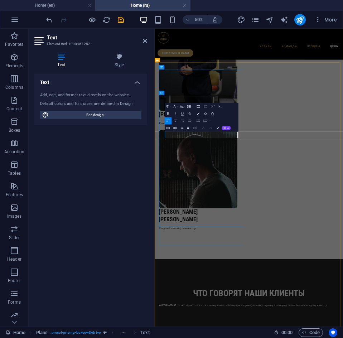
drag, startPoint x: 187, startPoint y: 240, endPoint x: 260, endPoint y: 240, distance: 73.1
drag, startPoint x: 259, startPoint y: 240, endPoint x: 217, endPoint y: 241, distance: 41.6
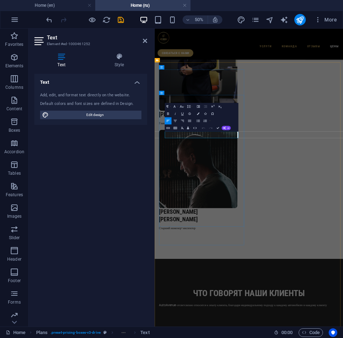
scroll to position [0, 3]
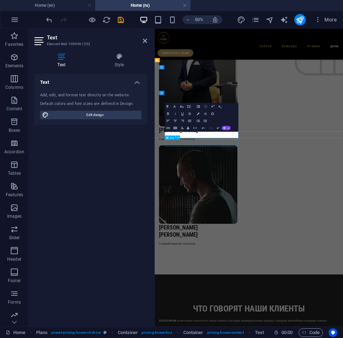
scroll to position [2084, 0]
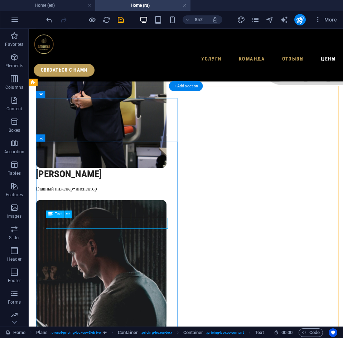
scroll to position [2035, 0]
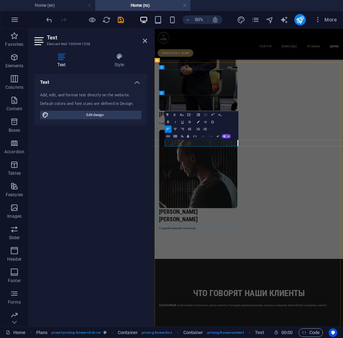
drag, startPoint x: 291, startPoint y: 257, endPoint x: 189, endPoint y: 258, distance: 101.8
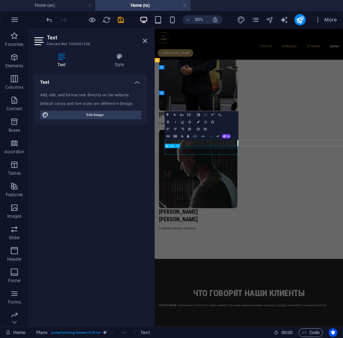
scroll to position [2084, 0]
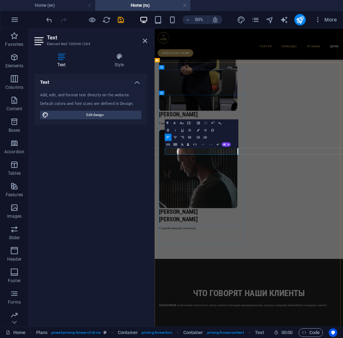
drag, startPoint x: 262, startPoint y: 272, endPoint x: 189, endPoint y: 272, distance: 72.4
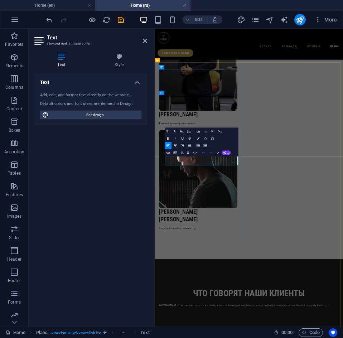
drag, startPoint x: 216, startPoint y: 295, endPoint x: 187, endPoint y: 289, distance: 29.2
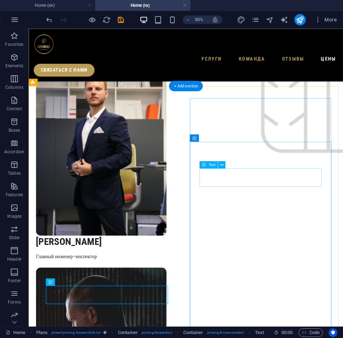
scroll to position [2084, 0]
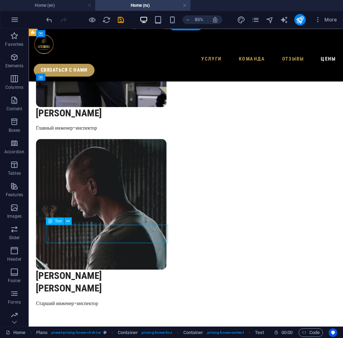
scroll to position [2107, 0]
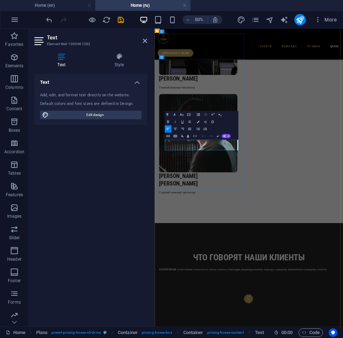
drag, startPoint x: 275, startPoint y: 267, endPoint x: 189, endPoint y: 260, distance: 86.2
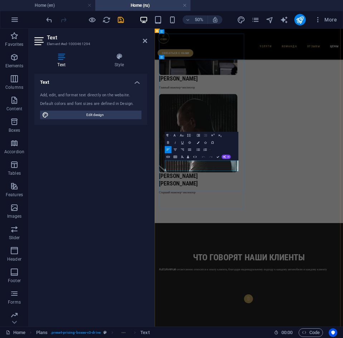
drag, startPoint x: 229, startPoint y: 300, endPoint x: 252, endPoint y: 300, distance: 23.7
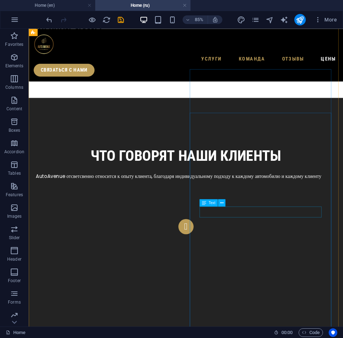
scroll to position [2487, 0]
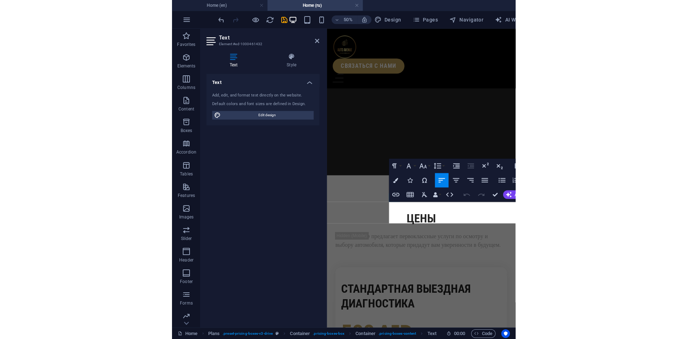
scroll to position [2247, 0]
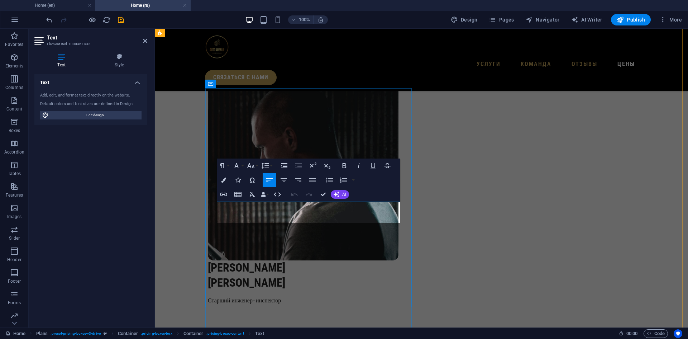
drag, startPoint x: 340, startPoint y: 219, endPoint x: 269, endPoint y: 218, distance: 71.3
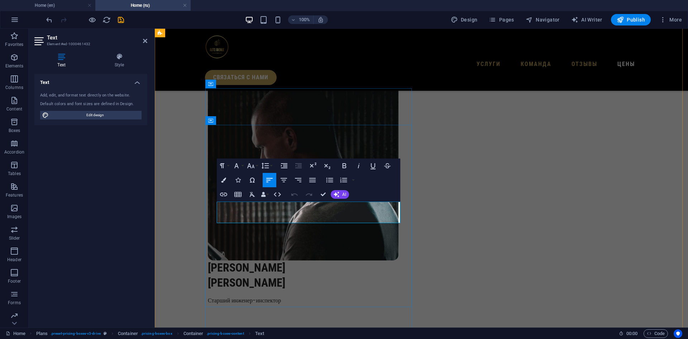
drag, startPoint x: 376, startPoint y: 219, endPoint x: 270, endPoint y: 220, distance: 106.1
copy span "пробивая автомобиль по базам данных"
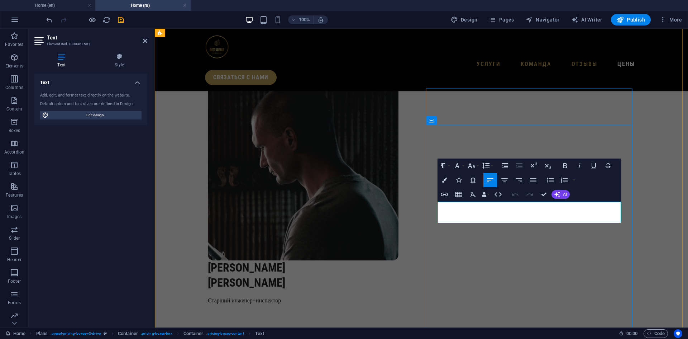
drag, startPoint x: 599, startPoint y: 219, endPoint x: 525, endPoint y: 221, distance: 73.5
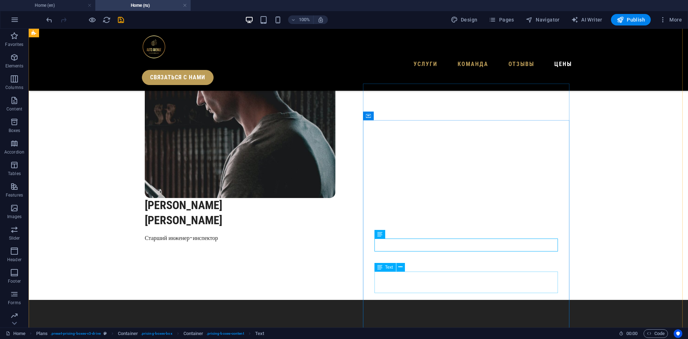
scroll to position [2319, 0]
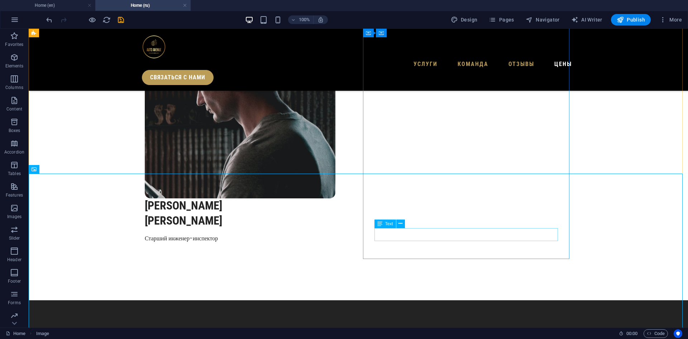
scroll to position [2283, 0]
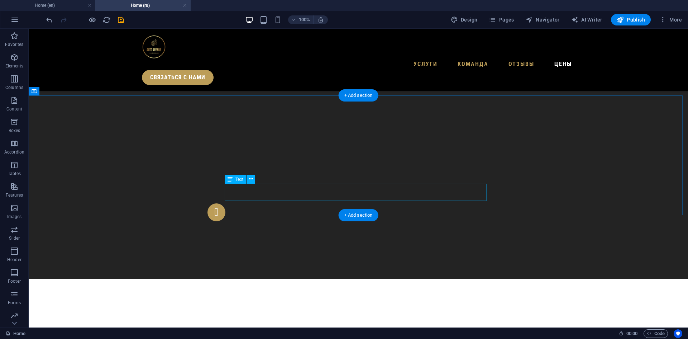
scroll to position [2713, 0]
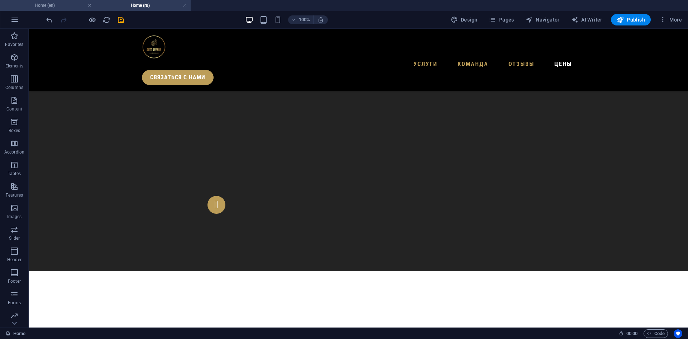
click at [57, 6] on h4 "Home (en)" at bounding box center [47, 5] width 95 height 8
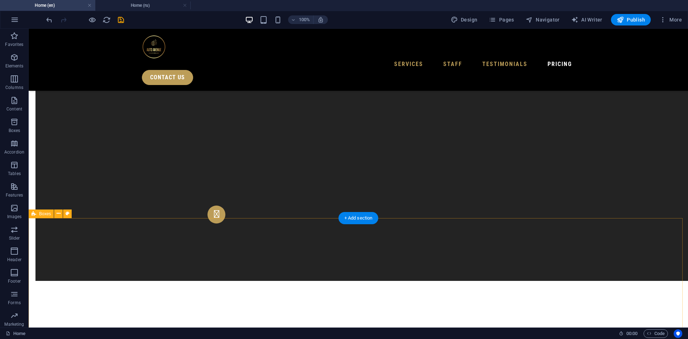
scroll to position [2683, 0]
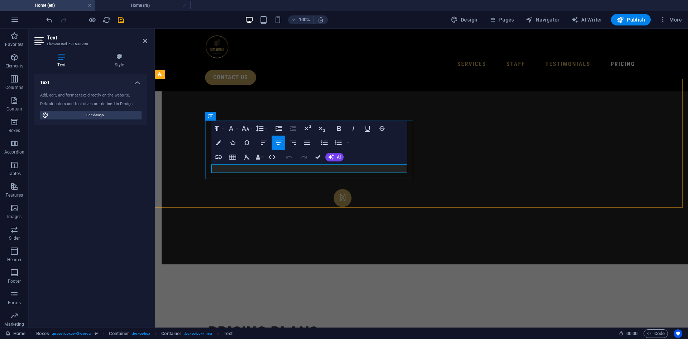
click at [297, 149] on icon "button" at bounding box center [295, 149] width 9 height 9
drag, startPoint x: 310, startPoint y: 169, endPoint x: 286, endPoint y: 166, distance: 24.6
click at [220, 155] on icon "button" at bounding box center [218, 157] width 9 height 9
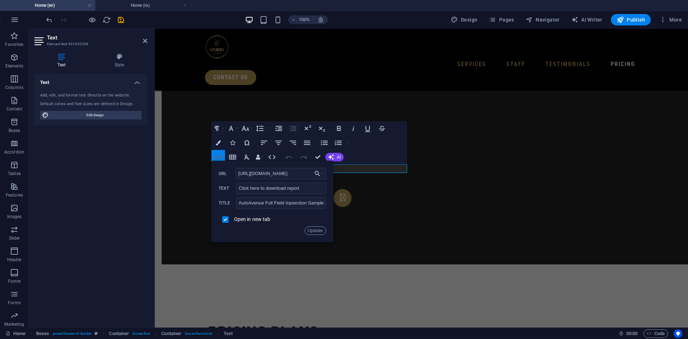
scroll to position [0, 114]
click at [294, 174] on input "[URL][DOMAIN_NAME]" at bounding box center [281, 173] width 90 height 11
click at [147, 4] on h4 "Home (ru)" at bounding box center [142, 5] width 95 height 8
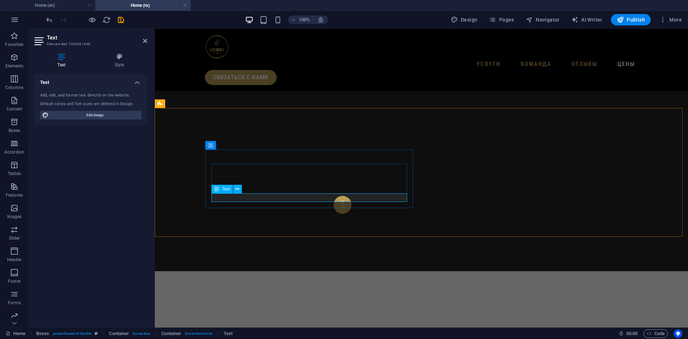
drag, startPoint x: 267, startPoint y: 197, endPoint x: 357, endPoint y: 197, distance: 89.2
drag, startPoint x: 325, startPoint y: 197, endPoint x: 313, endPoint y: 198, distance: 11.5
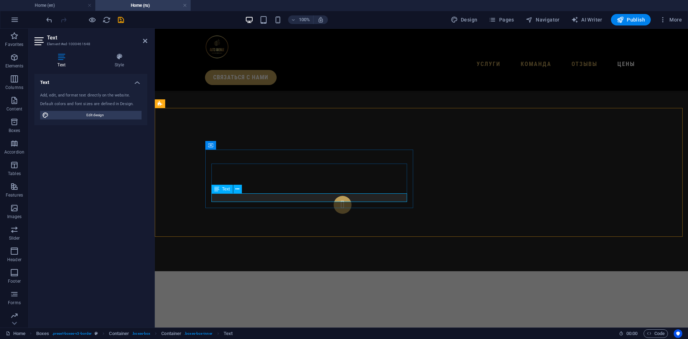
click at [218, 191] on icon at bounding box center [216, 189] width 5 height 9
click at [237, 190] on icon at bounding box center [237, 189] width 4 height 8
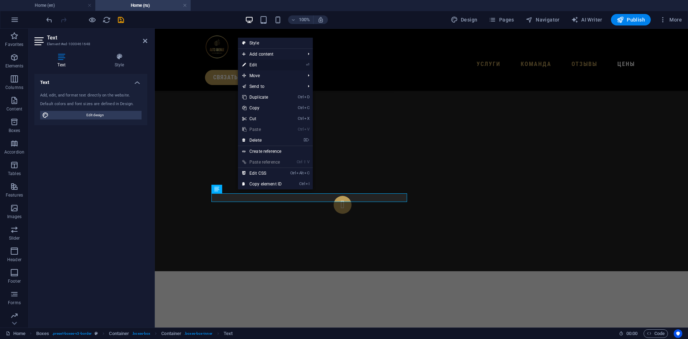
click at [263, 64] on link "⏎ Edit" at bounding box center [262, 64] width 48 height 11
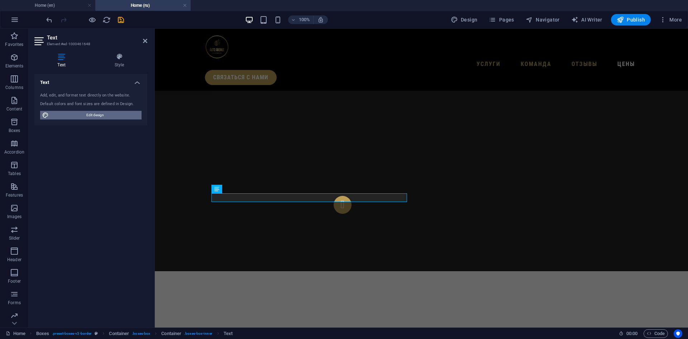
click at [87, 112] on span "Edit design" at bounding box center [95, 115] width 88 height 9
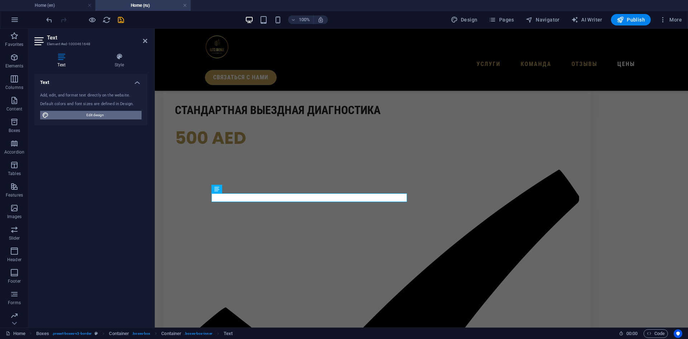
select select "px"
select select "400"
select select "px"
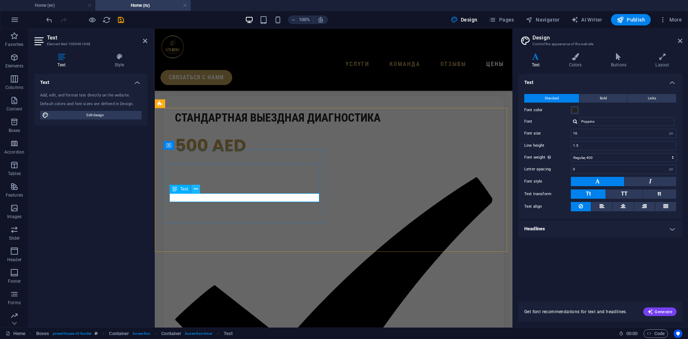
click at [196, 189] on icon at bounding box center [196, 189] width 4 height 8
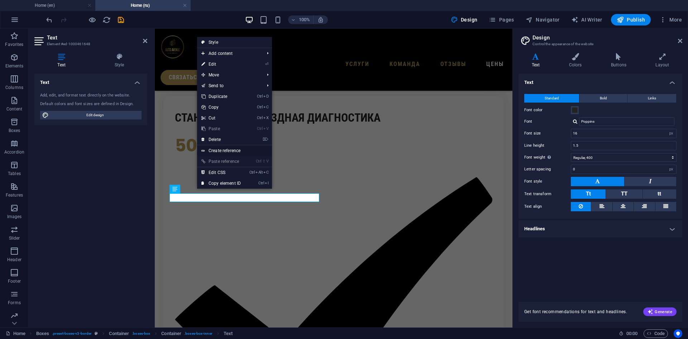
click at [236, 152] on link "Create reference" at bounding box center [234, 150] width 75 height 11
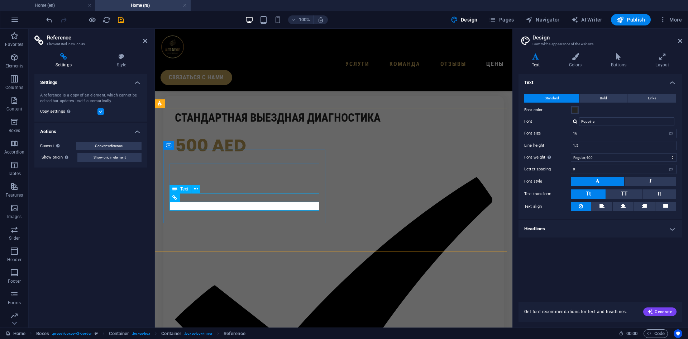
scroll to position [2713, 0]
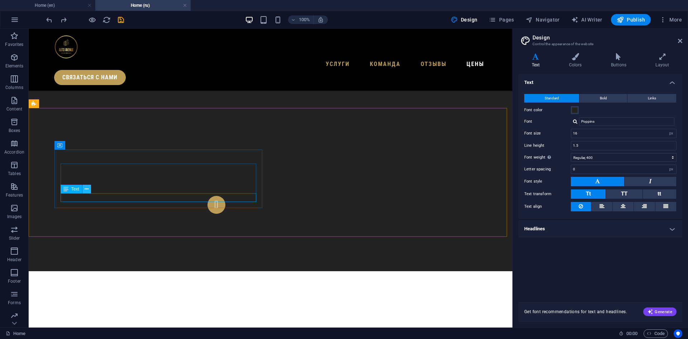
click at [88, 189] on icon at bounding box center [87, 189] width 4 height 8
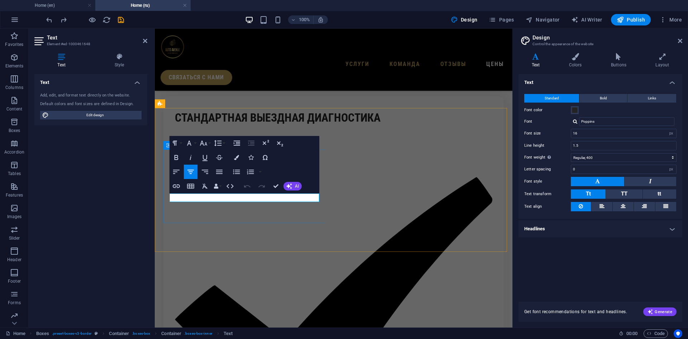
drag, startPoint x: 199, startPoint y: 197, endPoint x: 290, endPoint y: 203, distance: 91.5
click at [175, 185] on icon "button" at bounding box center [176, 186] width 9 height 9
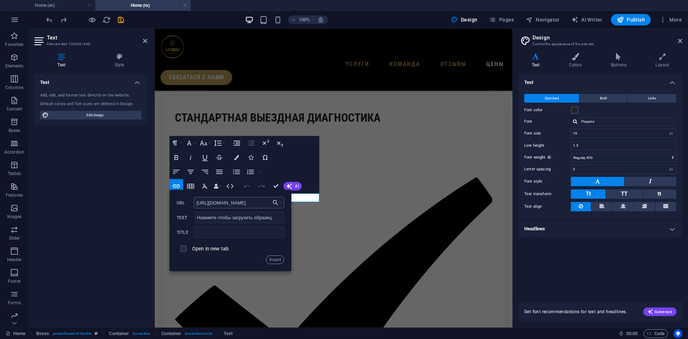
scroll to position [0, 114]
type input "[URL][DOMAIN_NAME]"
click at [71, 4] on h4 "Home (en)" at bounding box center [47, 5] width 95 height 8
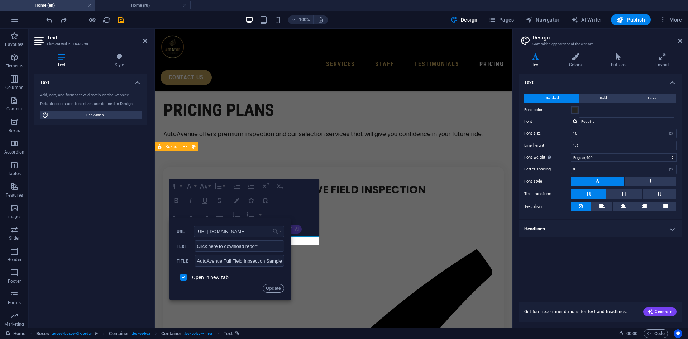
scroll to position [2790, 0]
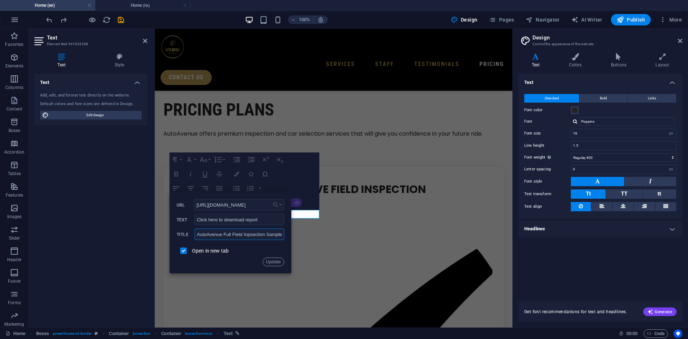
click at [204, 234] on input "AutoAvenue Full Field Inpsection Sample Report" at bounding box center [240, 233] width 90 height 11
click at [143, 5] on h4 "Home (ru)" at bounding box center [142, 5] width 95 height 8
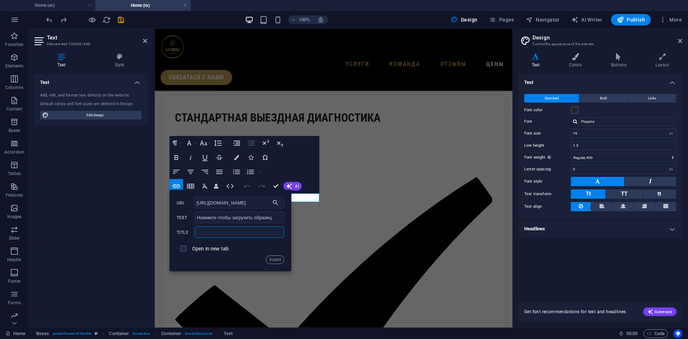
click at [210, 234] on input "text" at bounding box center [240, 231] width 90 height 11
paste input "AutoAvenue Full Field Inpsection Sample Report"
type input "AutoAvenue Full Field Inpsection Sample Report"
click at [185, 247] on input "checkbox" at bounding box center [182, 247] width 6 height 6
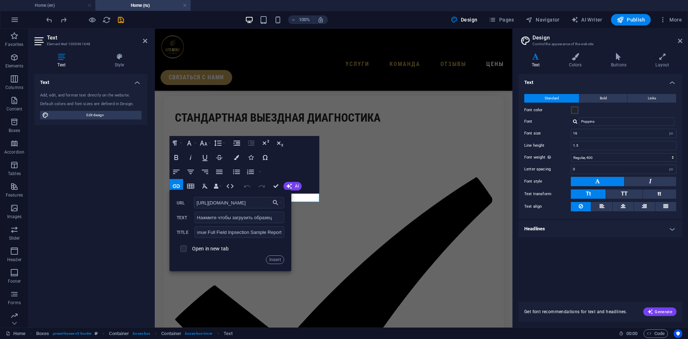
checkbox input "true"
click at [68, 4] on h4 "Home (en)" at bounding box center [47, 5] width 95 height 8
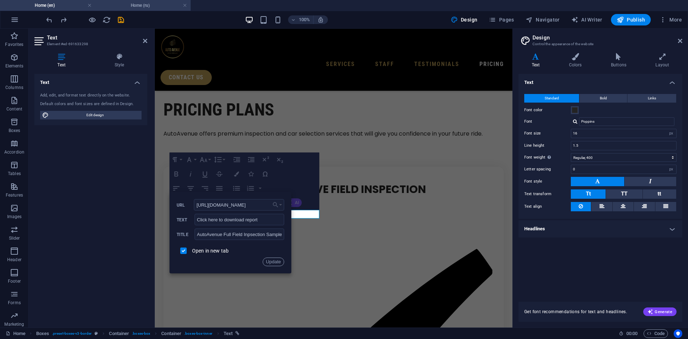
click at [150, 4] on h4 "Home (ru)" at bounding box center [142, 5] width 95 height 8
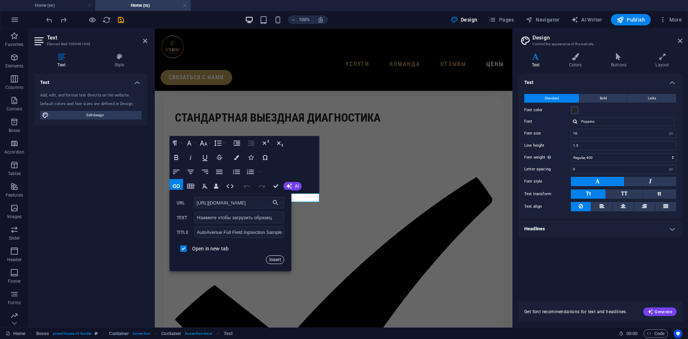
click at [279, 260] on button "Insert" at bounding box center [275, 259] width 18 height 9
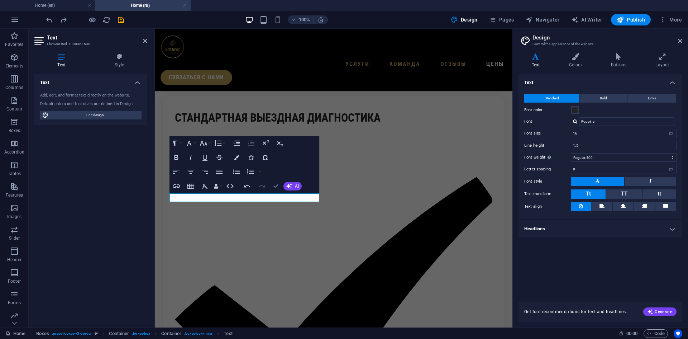
drag, startPoint x: 276, startPoint y: 184, endPoint x: 248, endPoint y: 155, distance: 40.0
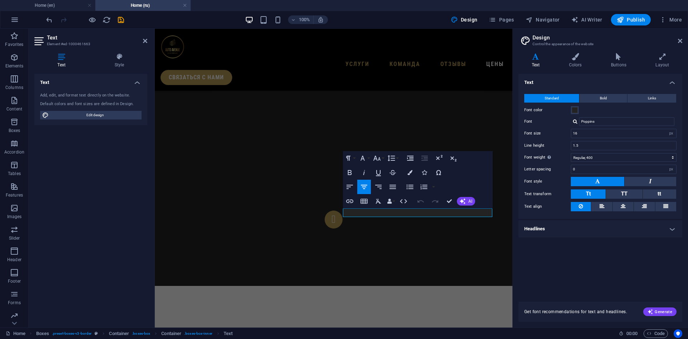
scroll to position [3028, 0]
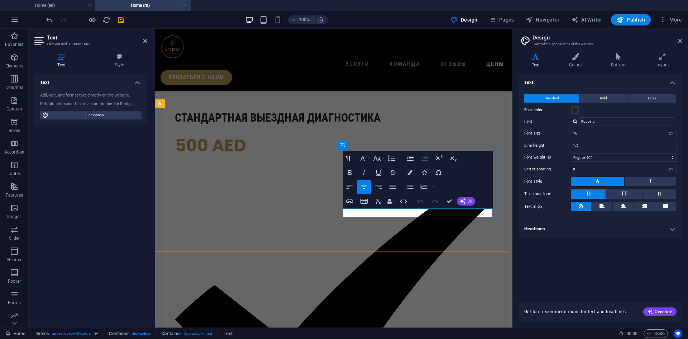
drag, startPoint x: 378, startPoint y: 212, endPoint x: 463, endPoint y: 212, distance: 84.6
click at [354, 201] on icon "button" at bounding box center [349, 201] width 9 height 9
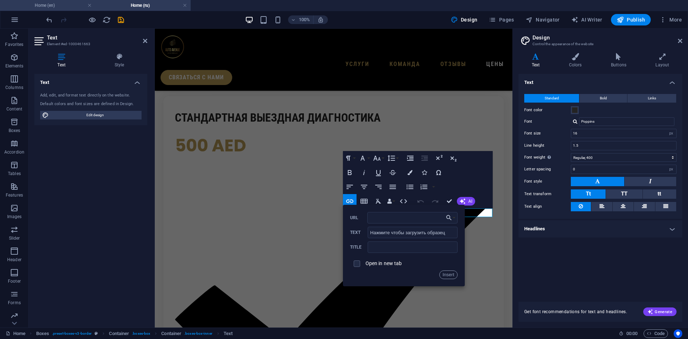
click at [61, 6] on h4 "Home (en)" at bounding box center [47, 5] width 95 height 8
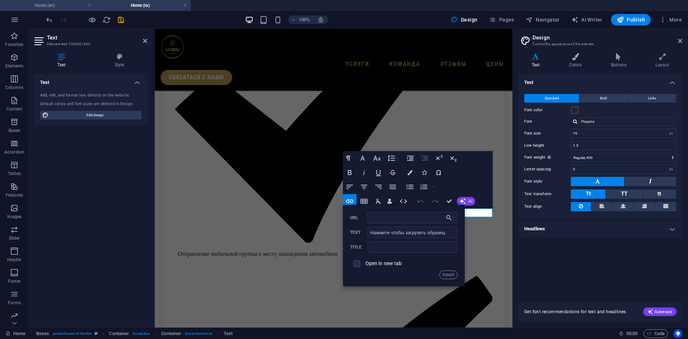
scroll to position [0, 0]
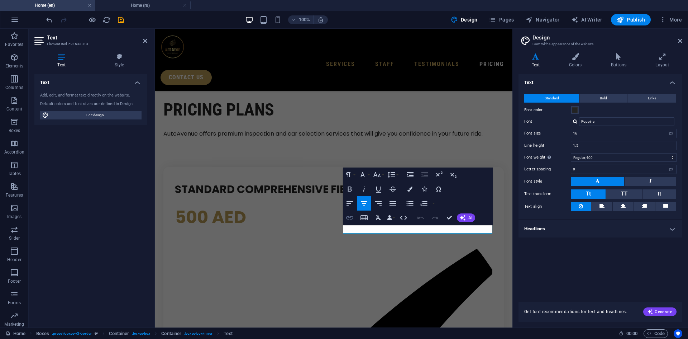
click at [353, 216] on icon "button" at bounding box center [349, 218] width 7 height 4
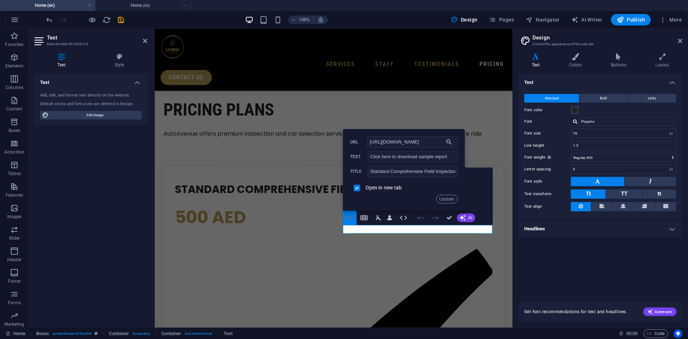
scroll to position [0, 126]
click at [401, 140] on input "[URL][DOMAIN_NAME]" at bounding box center [412, 141] width 90 height 11
click at [143, 1] on h4 "Home (ru)" at bounding box center [142, 5] width 95 height 8
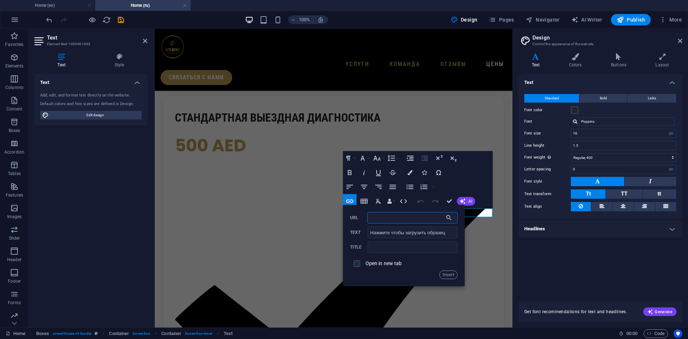
click at [401, 216] on input "URL" at bounding box center [412, 217] width 90 height 11
paste input "[URL][DOMAIN_NAME]"
type input "[URL][DOMAIN_NAME]"
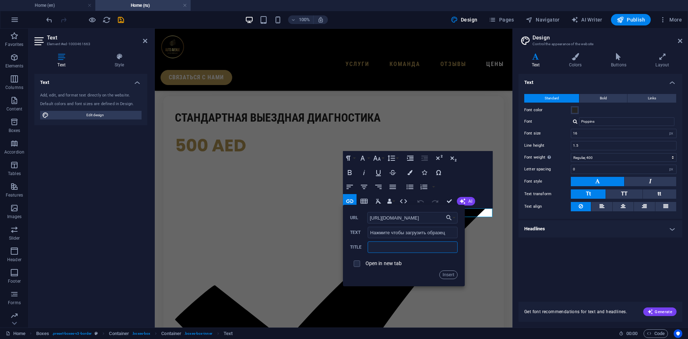
click at [403, 248] on input "text" at bounding box center [413, 246] width 90 height 11
click at [61, 5] on h4 "Home (en)" at bounding box center [47, 5] width 95 height 8
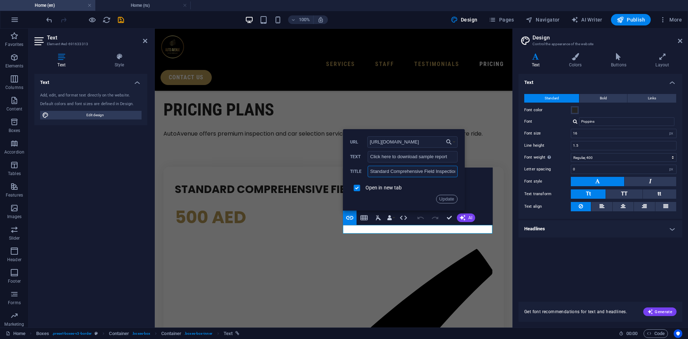
click at [404, 169] on input "Standard Comprehensive Field Inspection Sample Report" at bounding box center [413, 171] width 90 height 11
drag, startPoint x: 140, startPoint y: 7, endPoint x: 68, endPoint y: 44, distance: 80.8
click at [140, 7] on h4 "Home (ru)" at bounding box center [142, 5] width 95 height 8
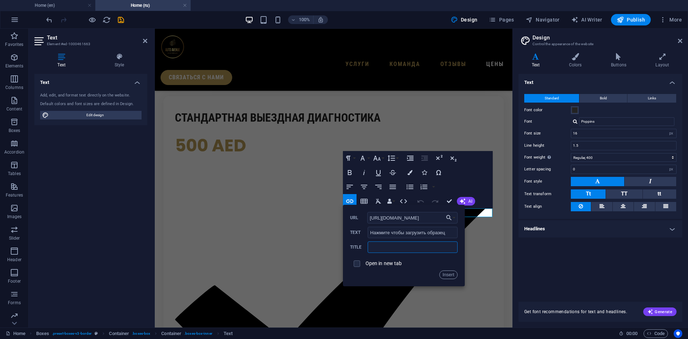
click at [402, 245] on input "text" at bounding box center [413, 246] width 90 height 11
paste input "Standard Comprehensive Field Inspection Sample Report"
type input "Standard Comprehensive Field Inspection Sample Report"
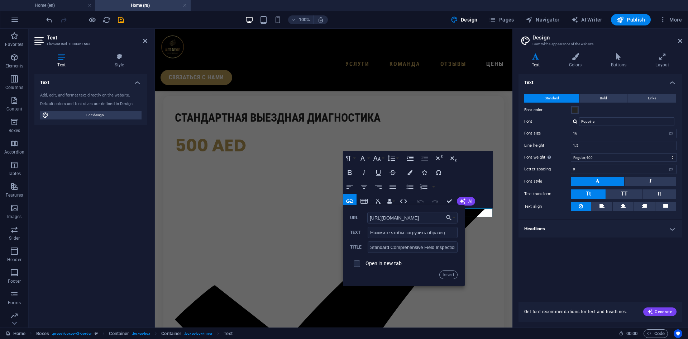
click at [360, 263] on span at bounding box center [357, 263] width 6 height 6
click at [360, 262] on span at bounding box center [357, 264] width 14 height 14
click at [360, 264] on span at bounding box center [357, 263] width 6 height 6
click at [357, 264] on input "checkbox" at bounding box center [356, 262] width 6 height 6
checkbox input "true"
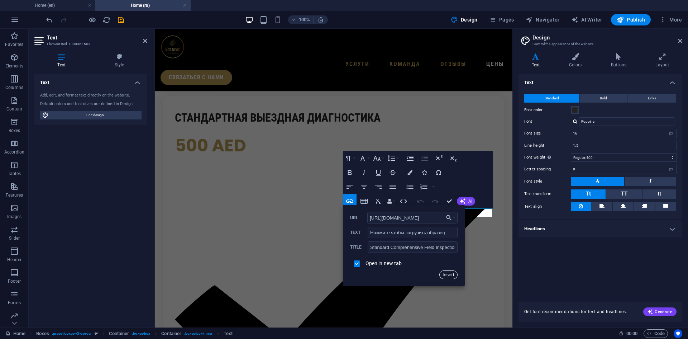
click at [450, 276] on button "Insert" at bounding box center [448, 274] width 18 height 9
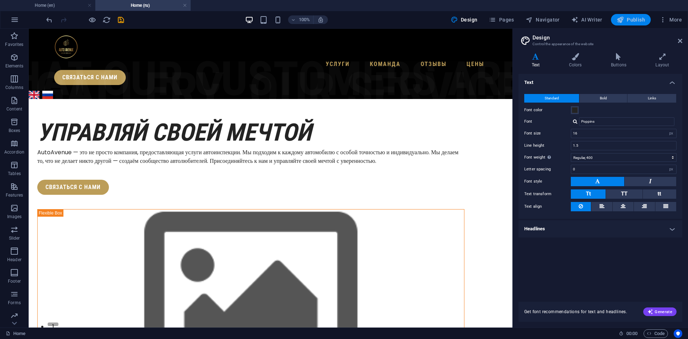
click at [633, 15] on button "Publish" at bounding box center [631, 19] width 40 height 11
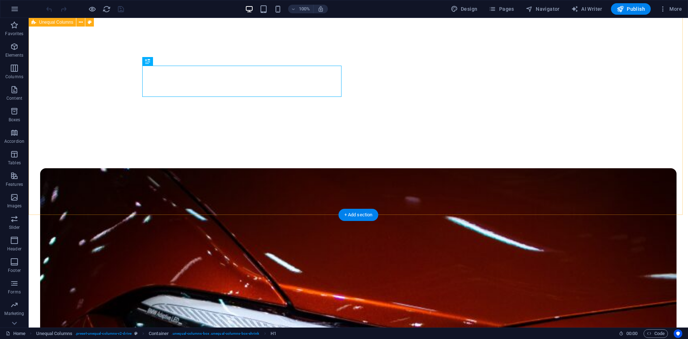
scroll to position [179, 0]
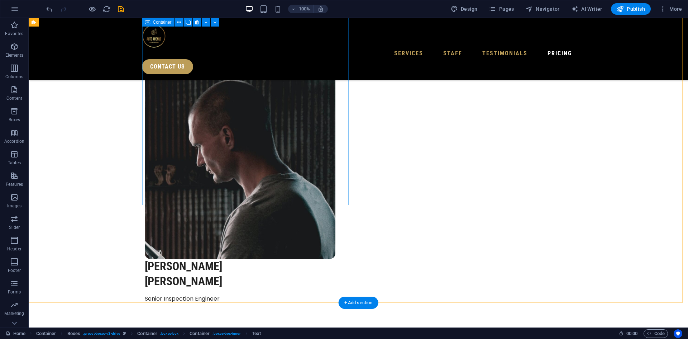
scroll to position [2329, 0]
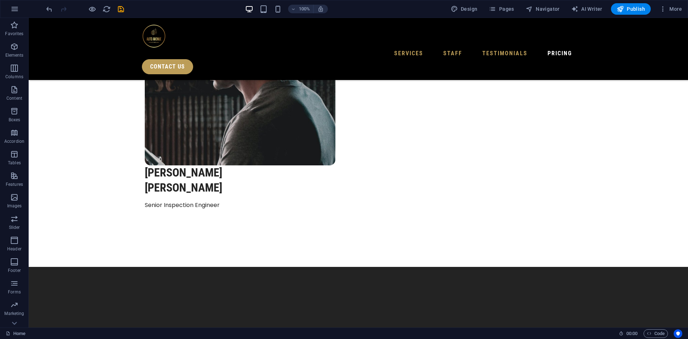
click at [122, 11] on icon "save" at bounding box center [121, 9] width 8 height 8
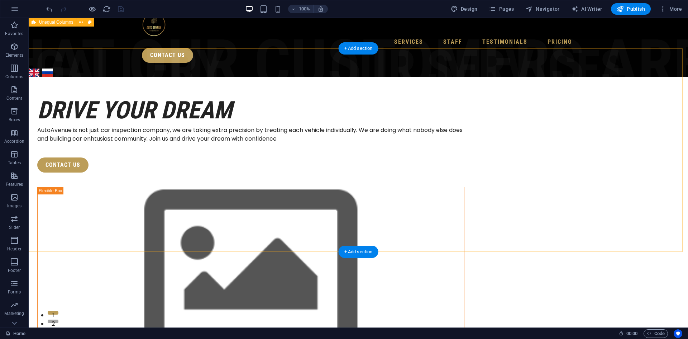
scroll to position [0, 0]
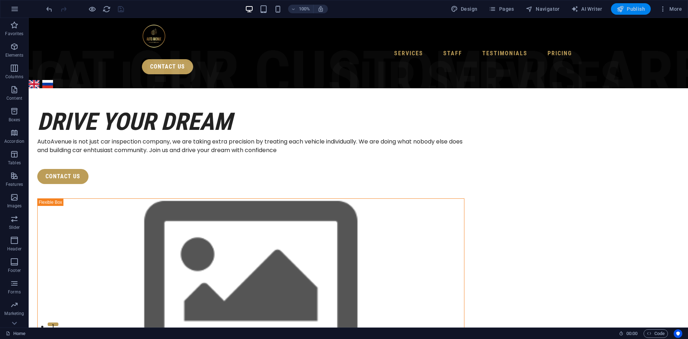
click at [631, 8] on span "Publish" at bounding box center [631, 8] width 28 height 7
